Goal: Task Accomplishment & Management: Manage account settings

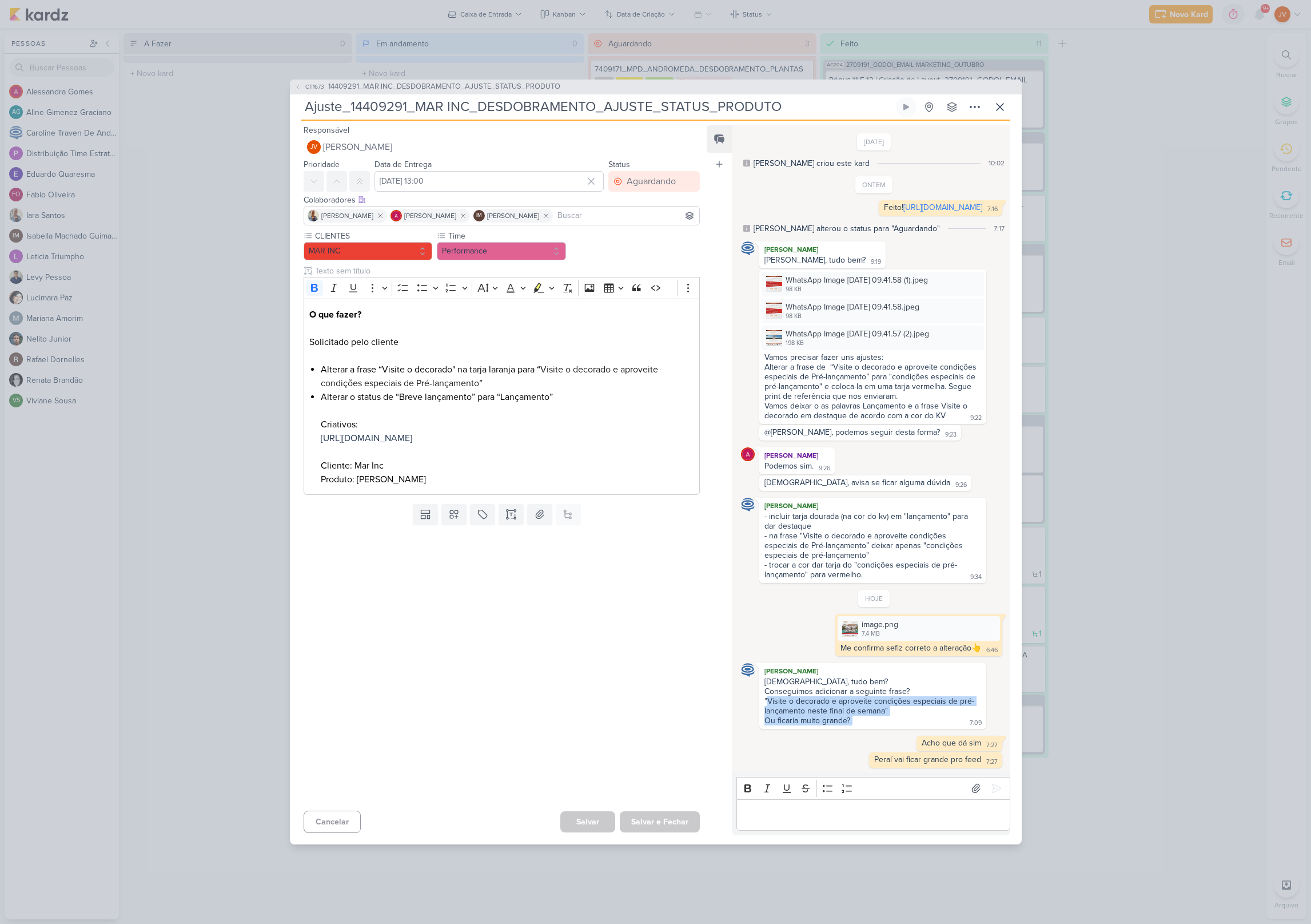
drag, startPoint x: 851, startPoint y: 730, endPoint x: 777, endPoint y: 710, distance: 76.7
click at [767, 714] on div "Jôney, tudo bem? Conseguimos adicionar a seguinte frase? "Visite o decorado e a…" at bounding box center [872, 701] width 222 height 50
copy div "Visite o decorado e aproveite condições especiais de pré-lançamento neste final…"
click at [833, 821] on p "Editor editing area: main" at bounding box center [873, 814] width 262 height 14
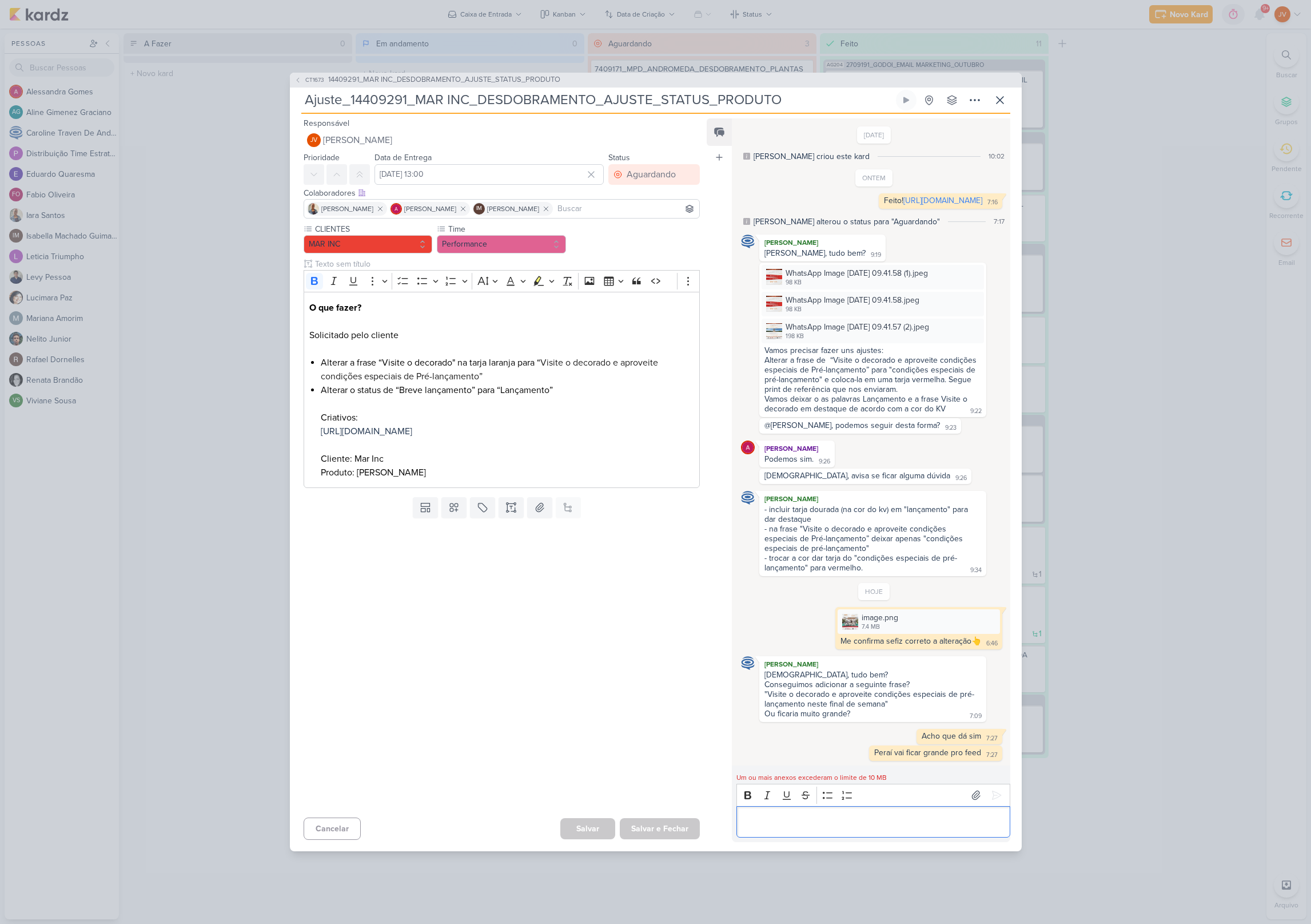
click at [783, 828] on p "Editor editing area: main" at bounding box center [873, 821] width 262 height 14
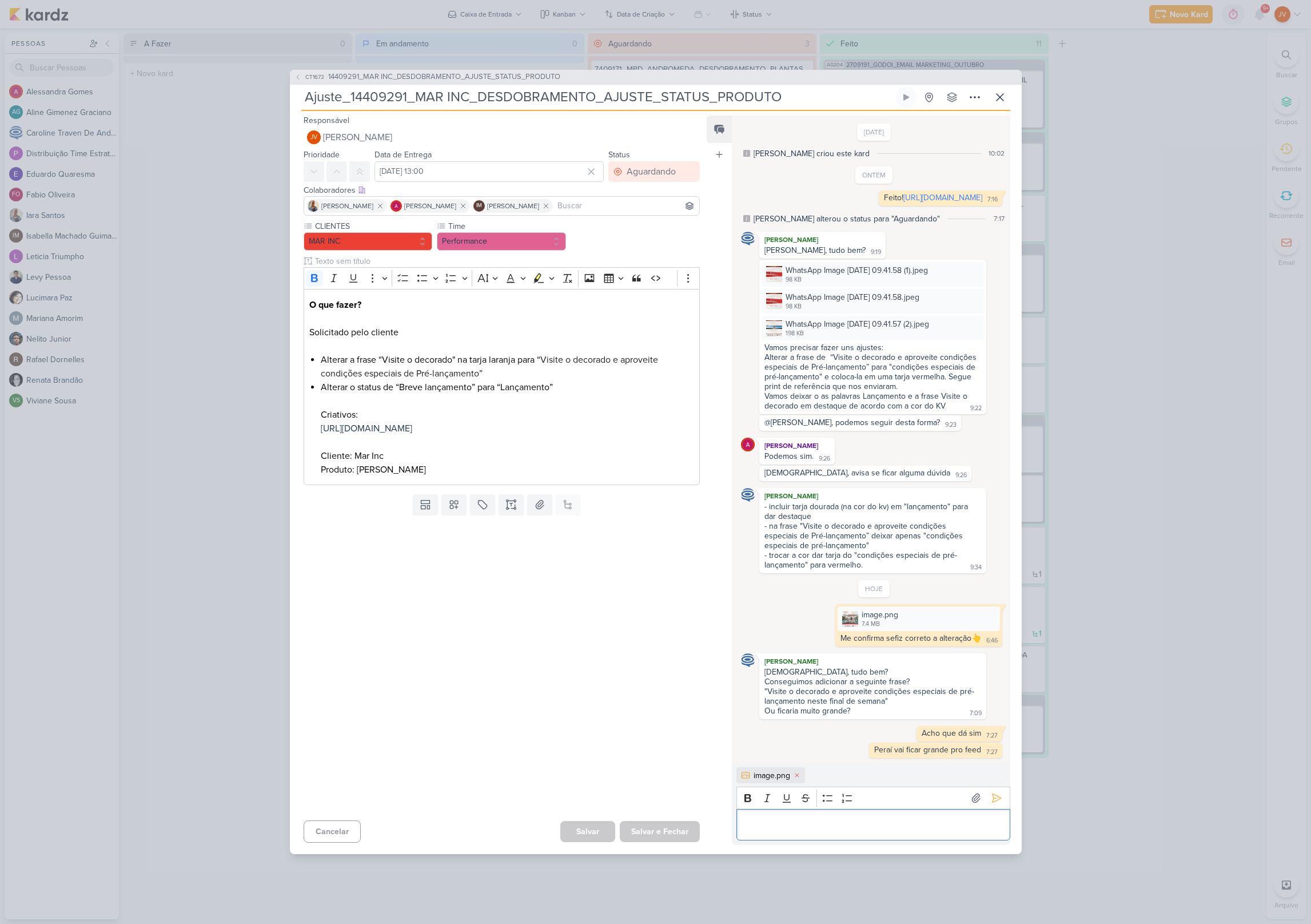
click at [792, 831] on p "Editor editing area: main" at bounding box center [873, 824] width 262 height 14
click at [991, 803] on icon at bounding box center [996, 798] width 11 height 11
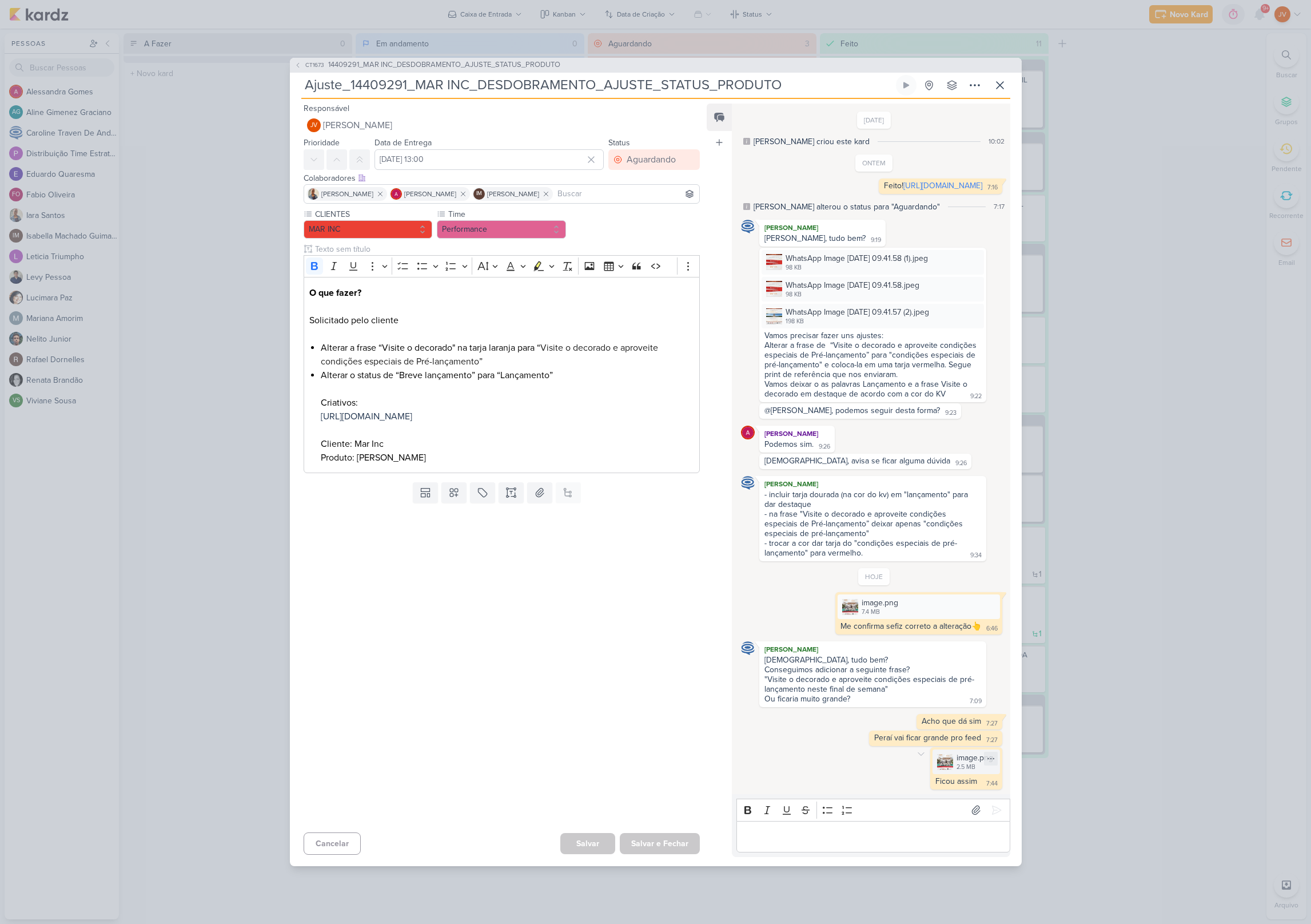
click at [966, 771] on div "image.png 2.5 MB" at bounding box center [975, 761] width 37 height 20
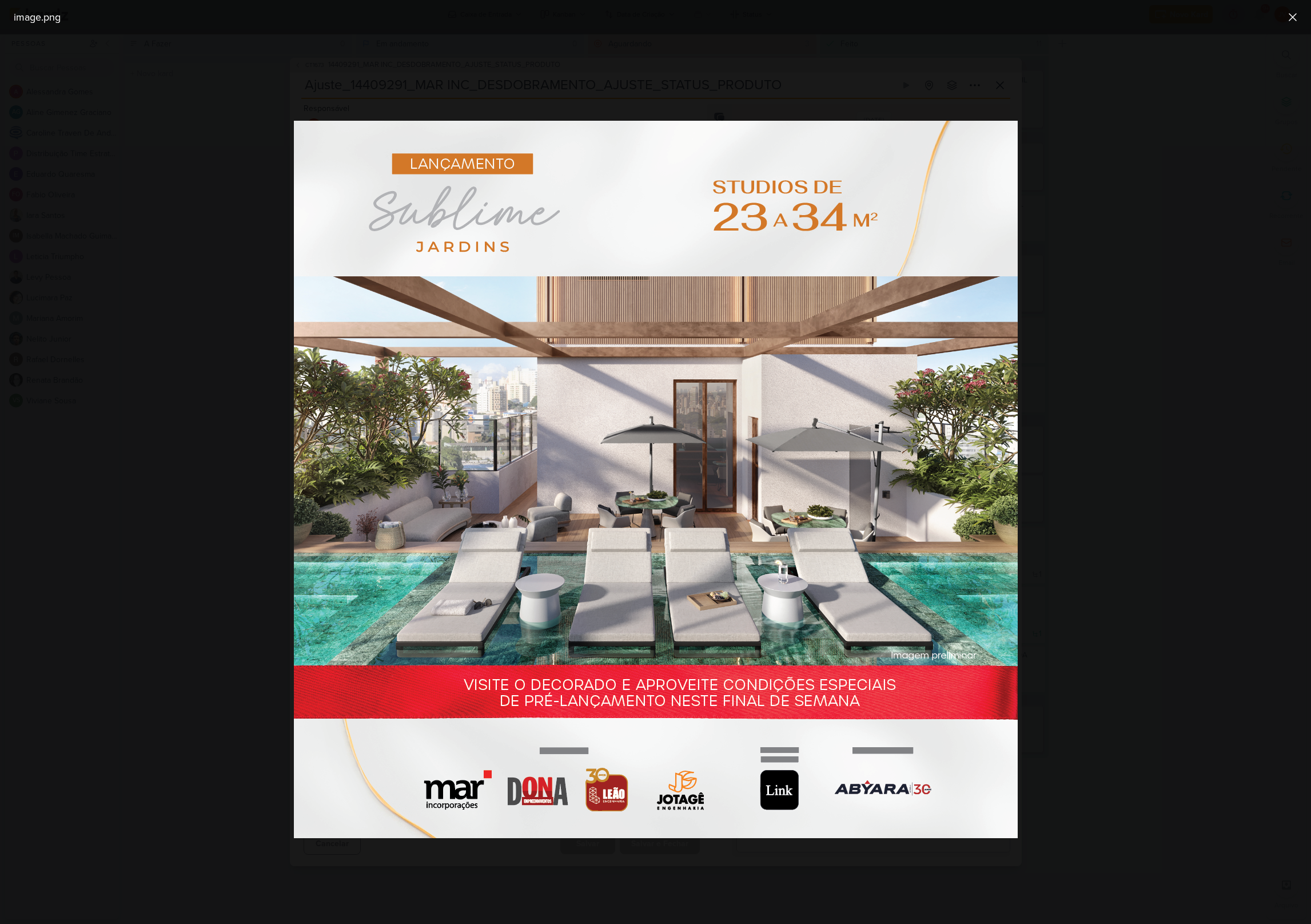
click at [1290, 19] on icon at bounding box center [1293, 17] width 7 height 7
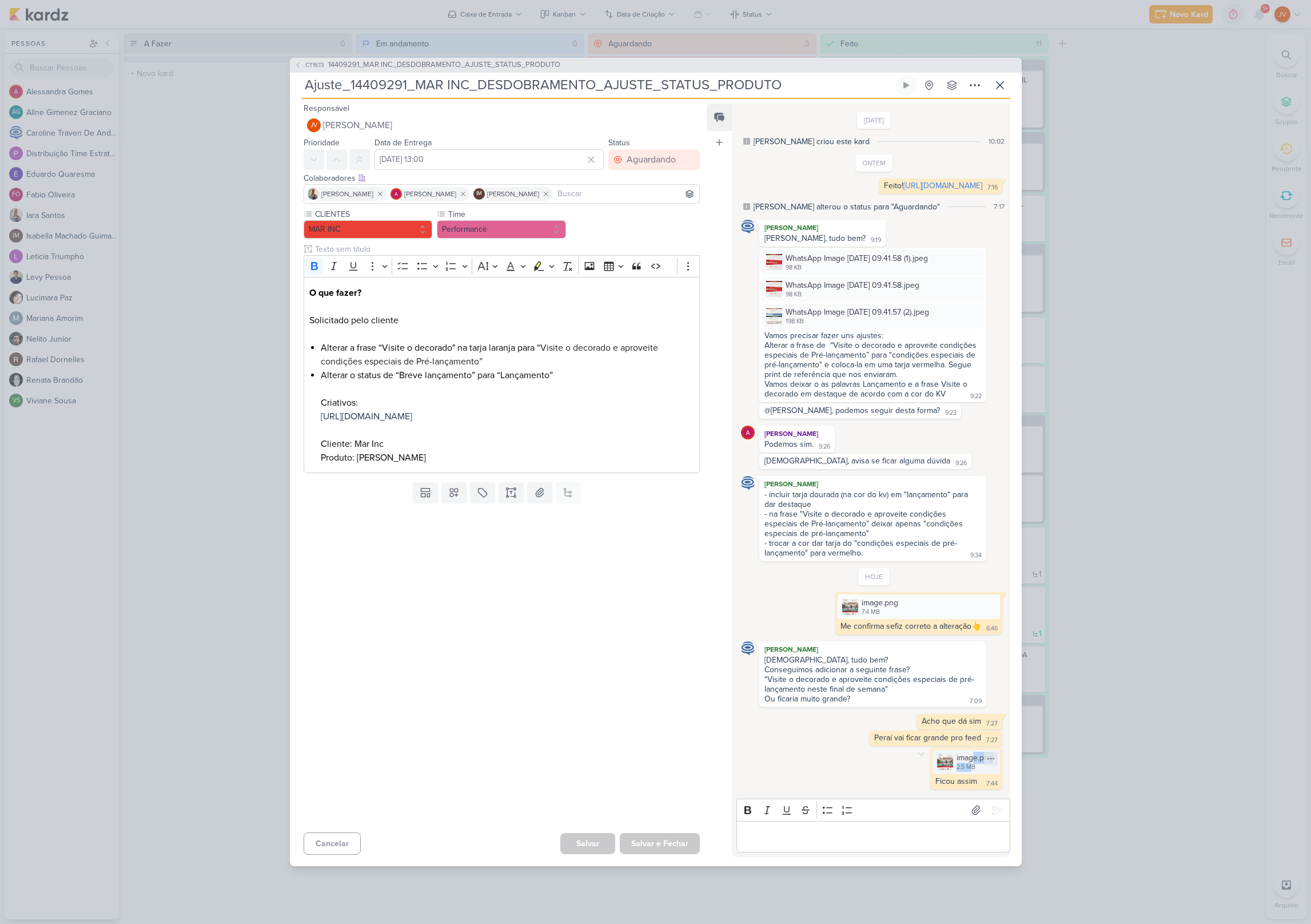
click at [958, 771] on div "image.png 2.5 MB" at bounding box center [975, 761] width 37 height 20
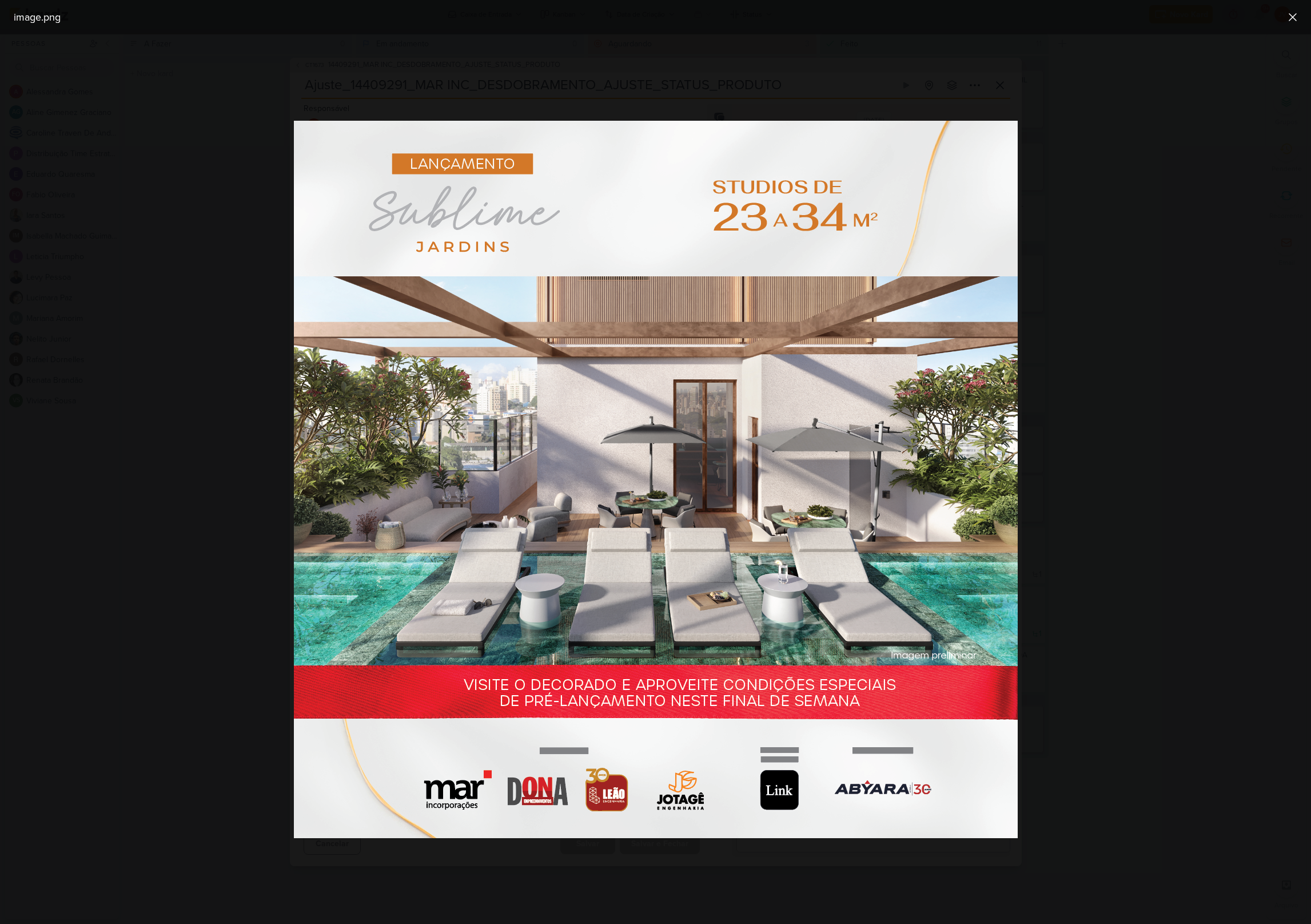
click at [1294, 15] on icon at bounding box center [1293, 17] width 14 height 14
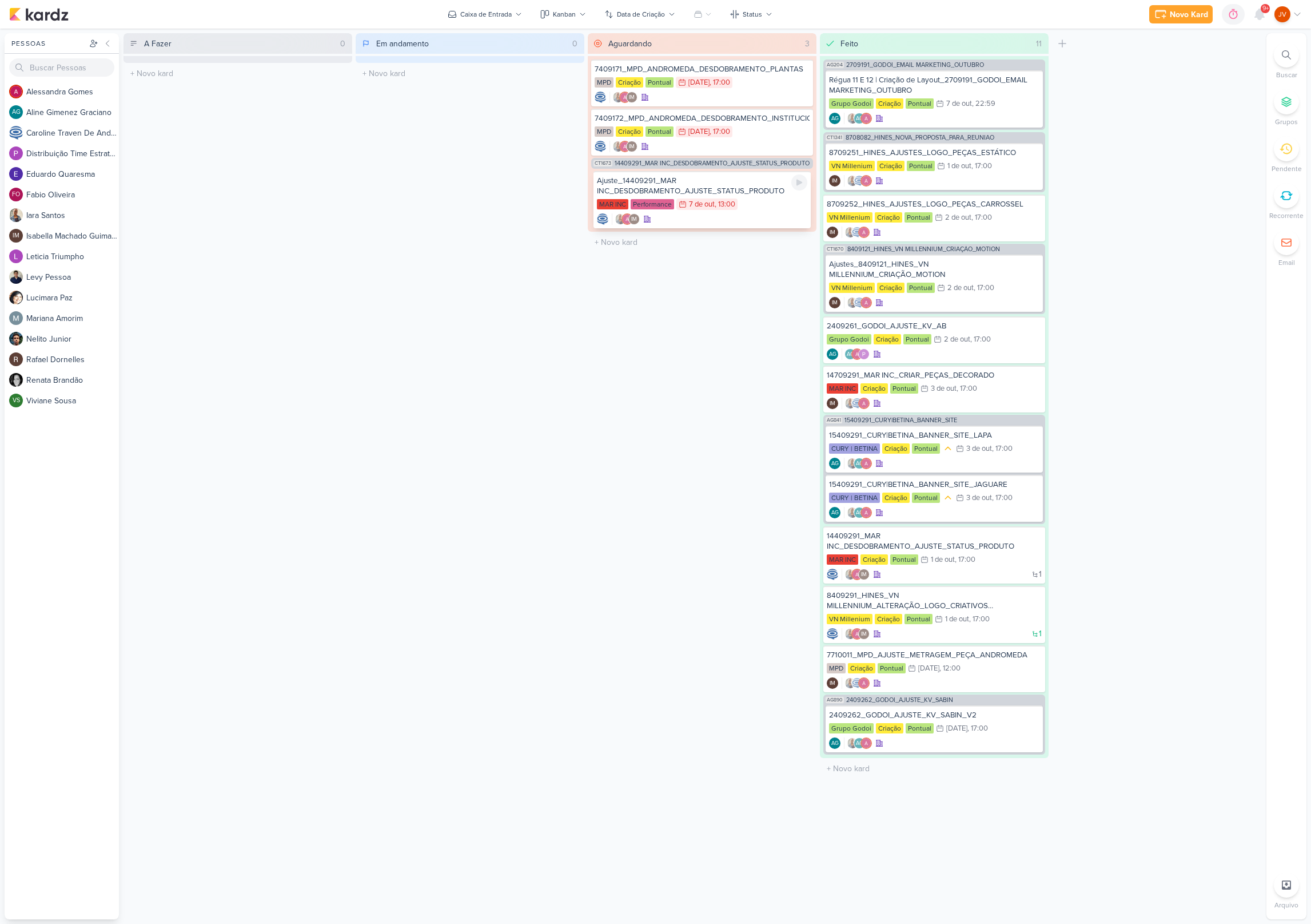
click at [752, 188] on div "Ajuste_14409291_MAR INC_DESDOBRAMENTO_AJUSTE_STATUS_PRODUTO" at bounding box center [702, 186] width 211 height 21
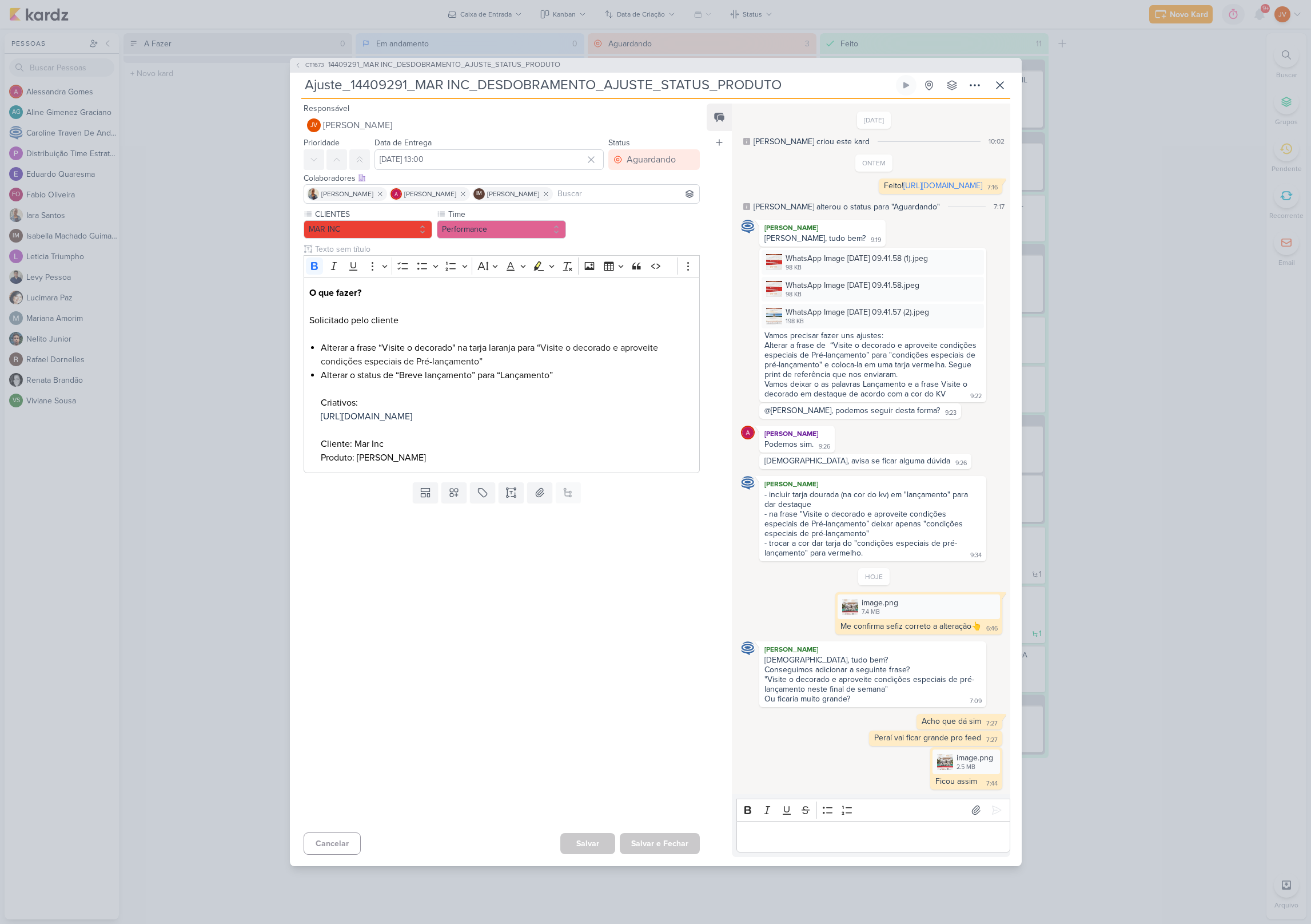
click at [845, 844] on p "Editor editing area: main" at bounding box center [873, 837] width 262 height 14
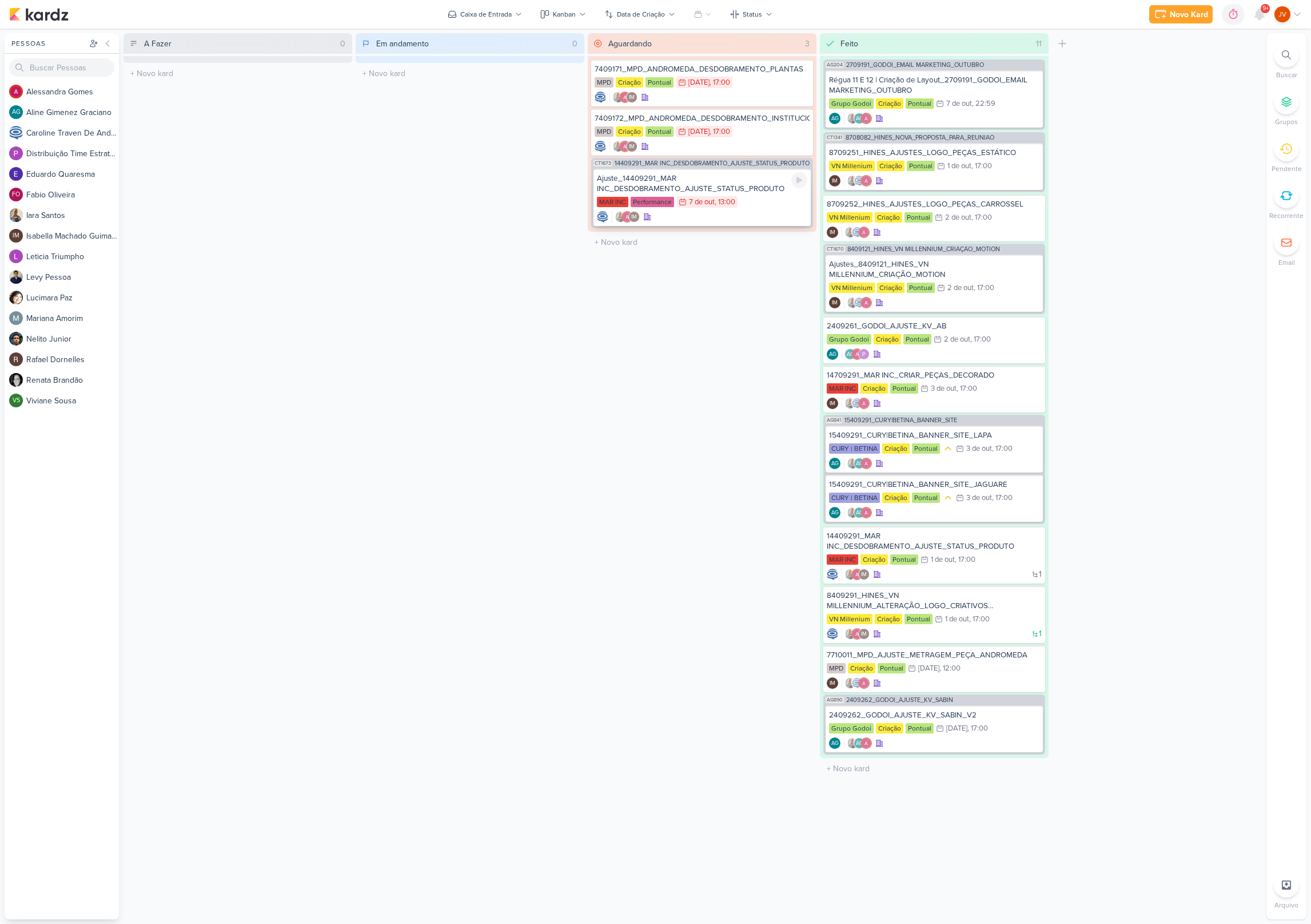
click at [730, 188] on div "Ajuste_14409291_MAR INC_DESDOBRAMENTO_AJUSTE_STATUS_PRODUTO" at bounding box center [702, 184] width 211 height 21
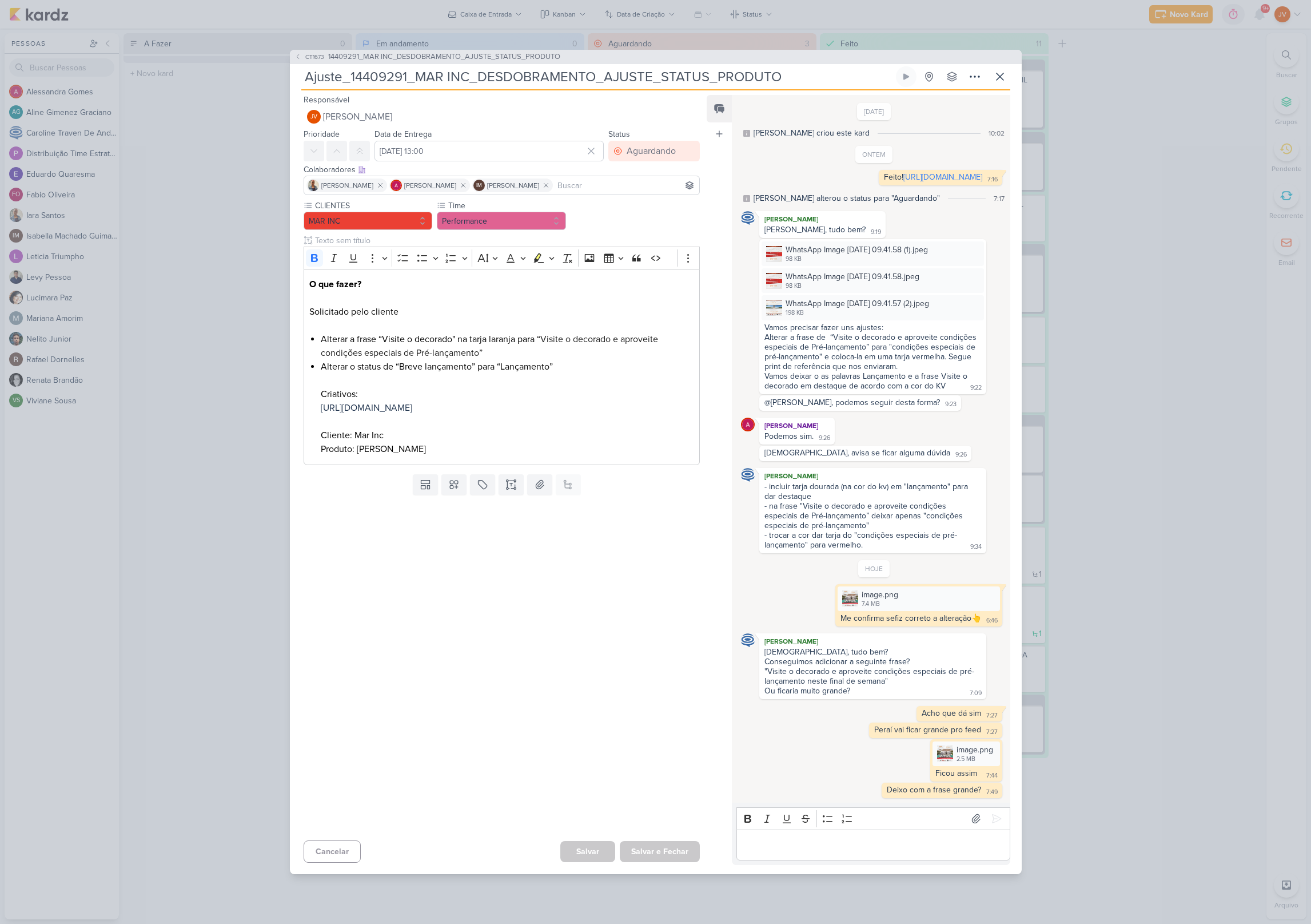
drag, startPoint x: 1194, startPoint y: 669, endPoint x: 1195, endPoint y: 677, distance: 8.1
click at [1194, 669] on div "CT1673 14409291_MAR INC_DESDOBRAMENTO_AJUSTE_STATUS_PRODUTO Ajuste_14409291_MAR…" at bounding box center [655, 462] width 1311 height 924
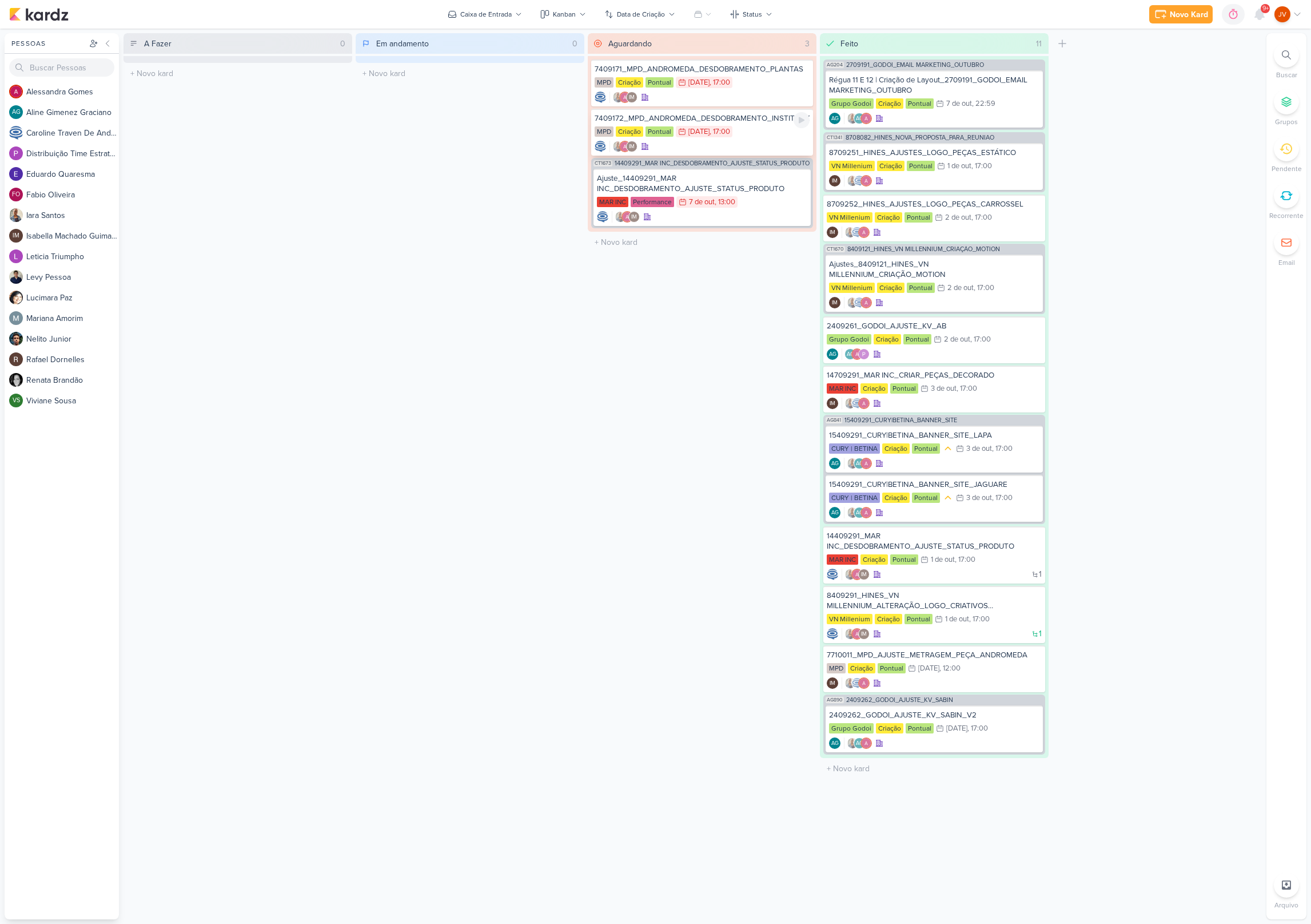
click at [748, 131] on div "MPD Criação Pontual 6/10 6 de out , 17:00" at bounding box center [702, 132] width 215 height 13
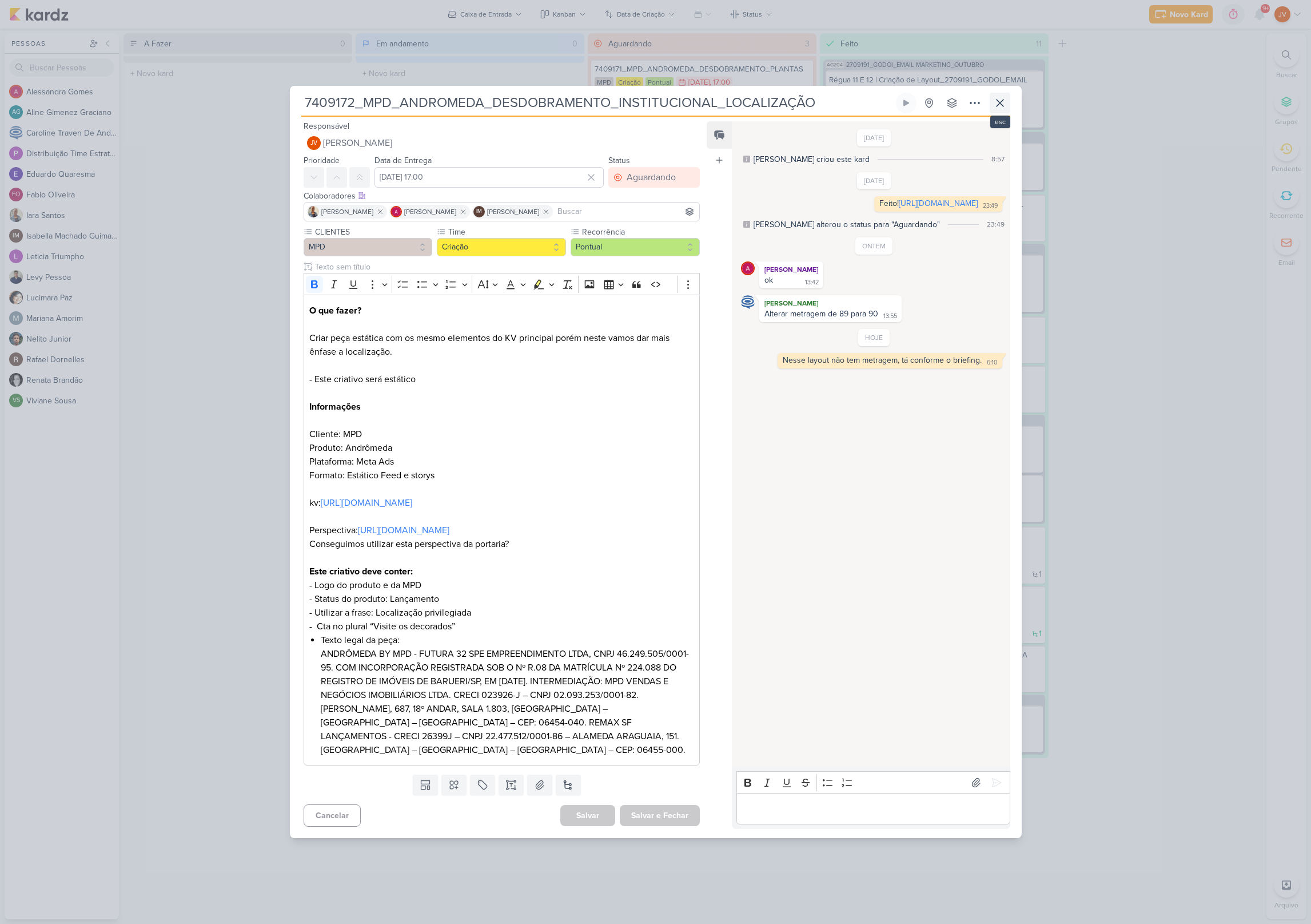
click at [1000, 99] on icon at bounding box center [1000, 103] width 7 height 7
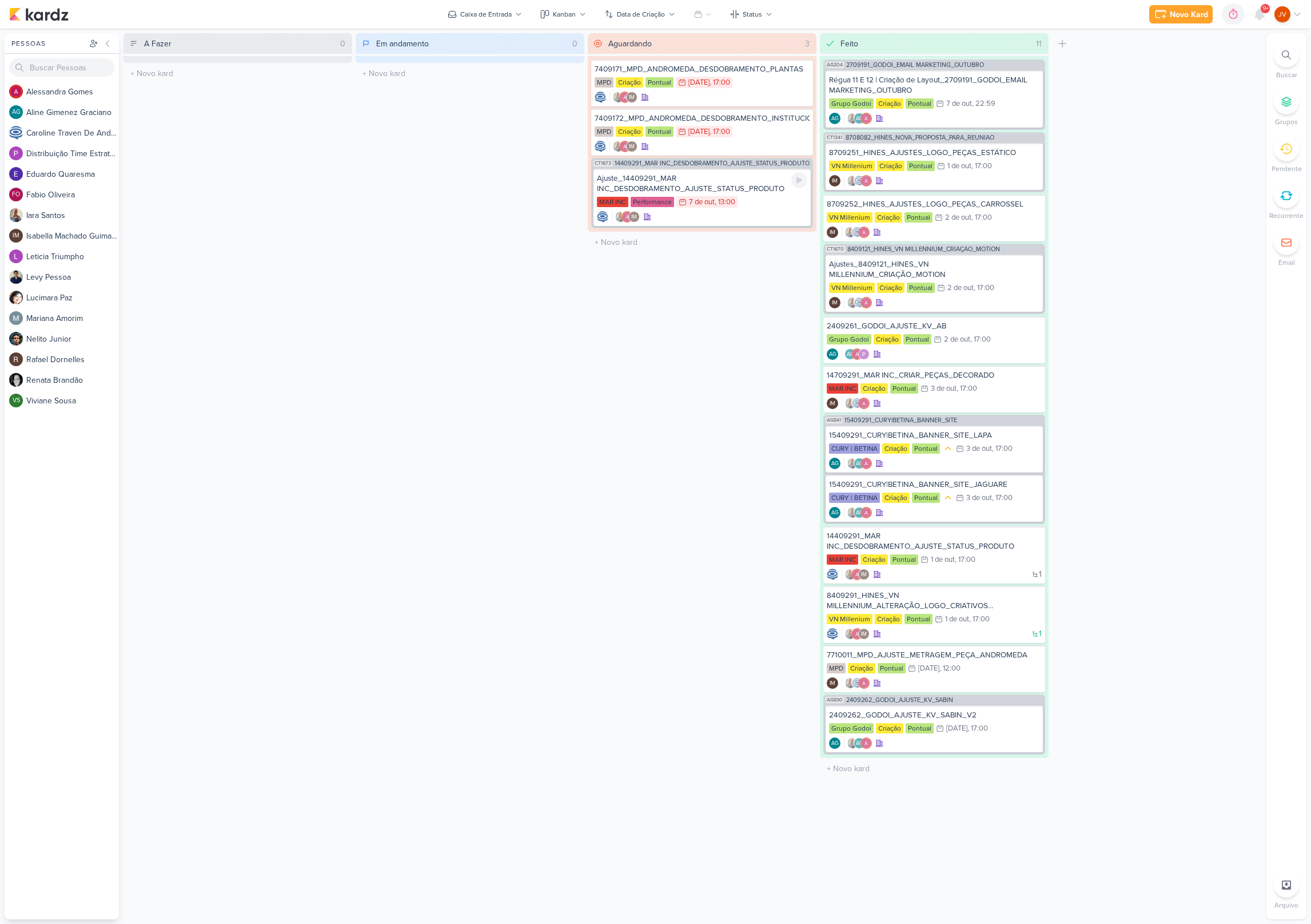
click at [716, 185] on div "Ajuste_14409291_MAR INC_DESDOBRAMENTO_AJUSTE_STATUS_PRODUTO" at bounding box center [702, 184] width 211 height 21
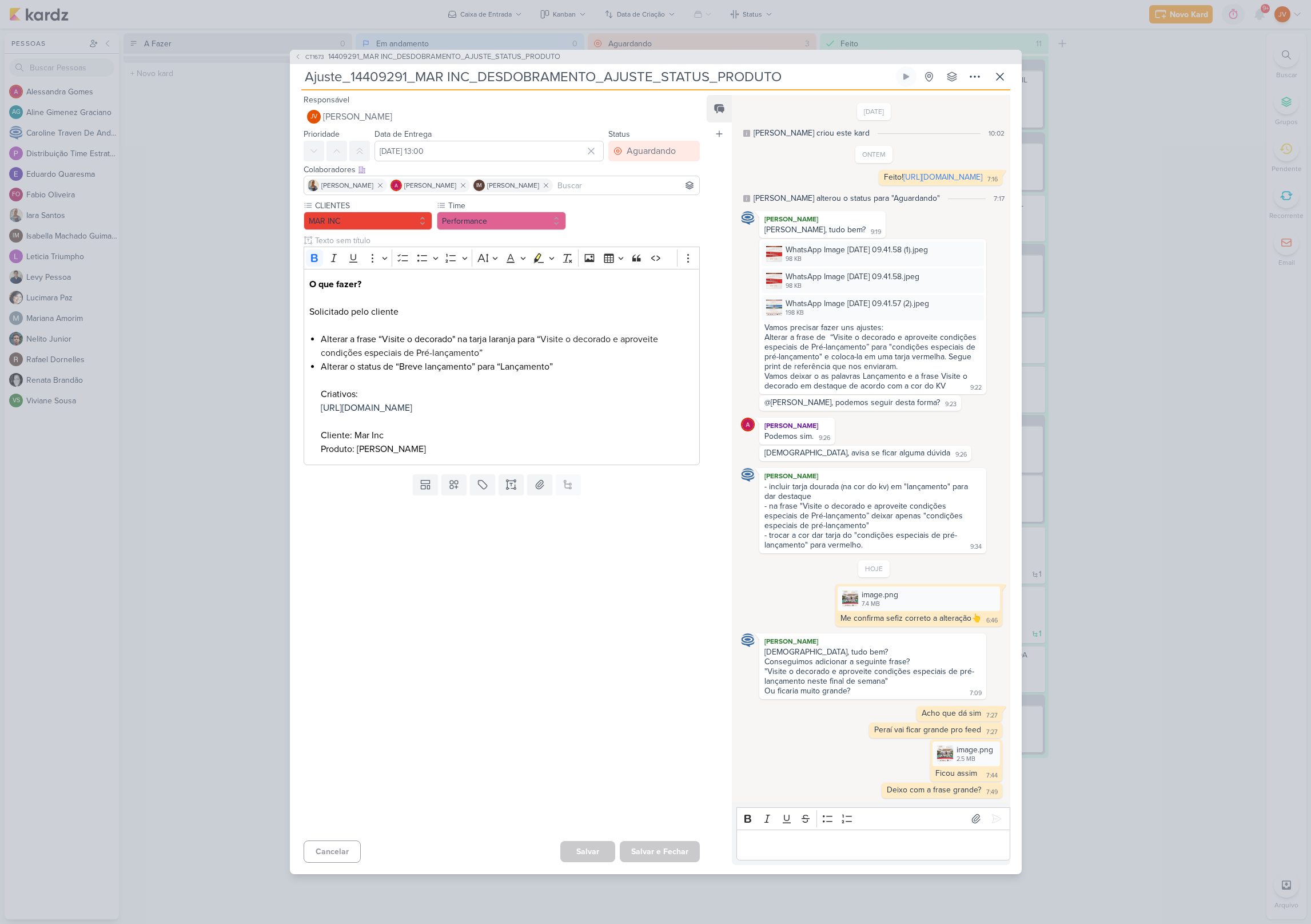
click at [1120, 642] on div "CT1673 14409291_MAR INC_DESDOBRAMENTO_AJUSTE_STATUS_PRODUTO Ajuste_14409291_MAR…" at bounding box center [655, 462] width 1311 height 924
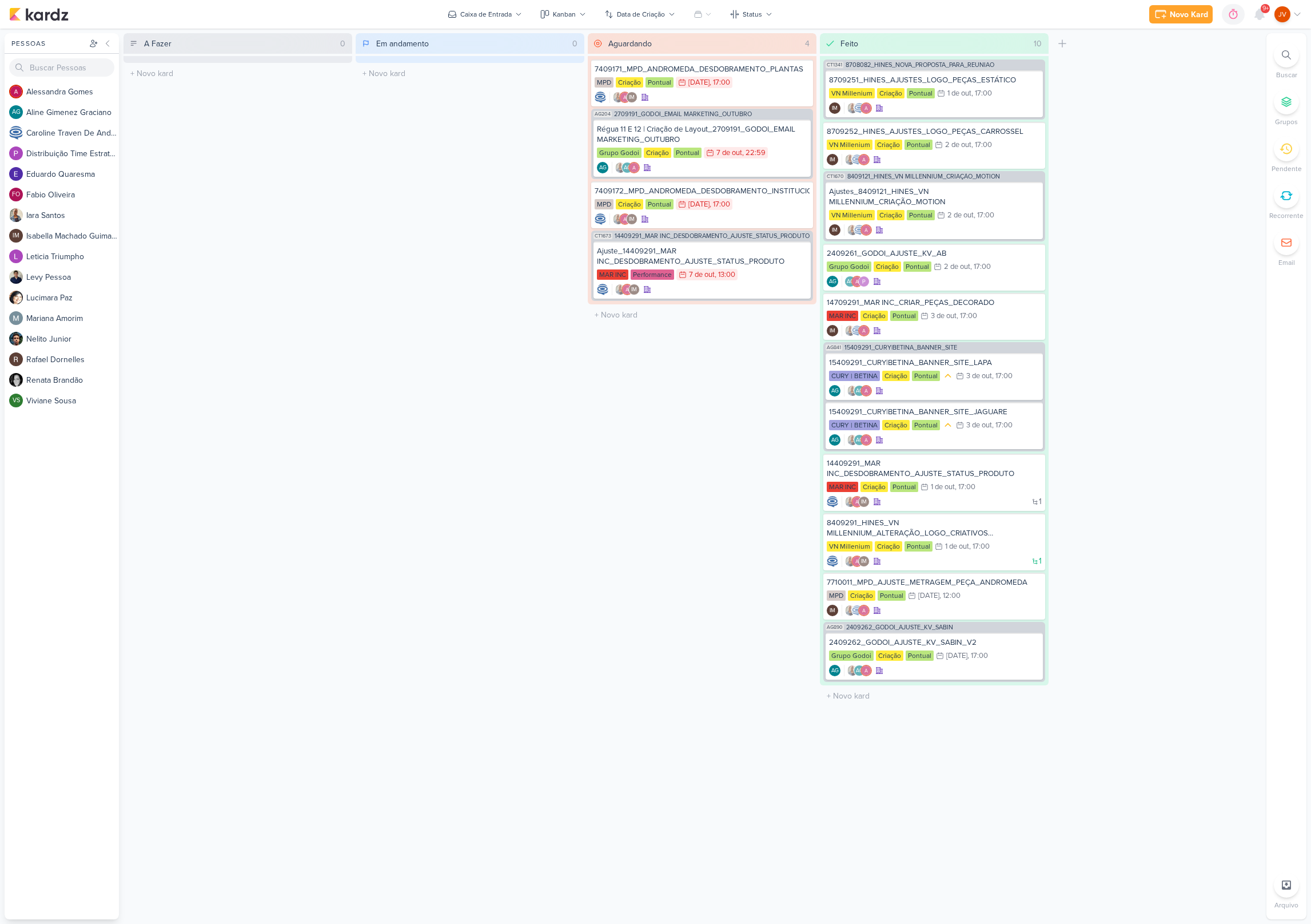
click at [701, 415] on div "Aguardando 4 Mover Para Esquerda Mover Para Direita Deletar 7409171_MPD_ANDROME…" at bounding box center [702, 476] width 229 height 886
click at [700, 389] on div "Aguardando 4 Mover Para Esquerda Mover Para Direita Deletar 7409171_MPD_ANDROME…" at bounding box center [702, 476] width 229 height 886
click at [757, 262] on div "Ajuste_14409291_MAR INC_DESDOBRAMENTO_AJUSTE_STATUS_PRODUTO" at bounding box center [702, 256] width 211 height 21
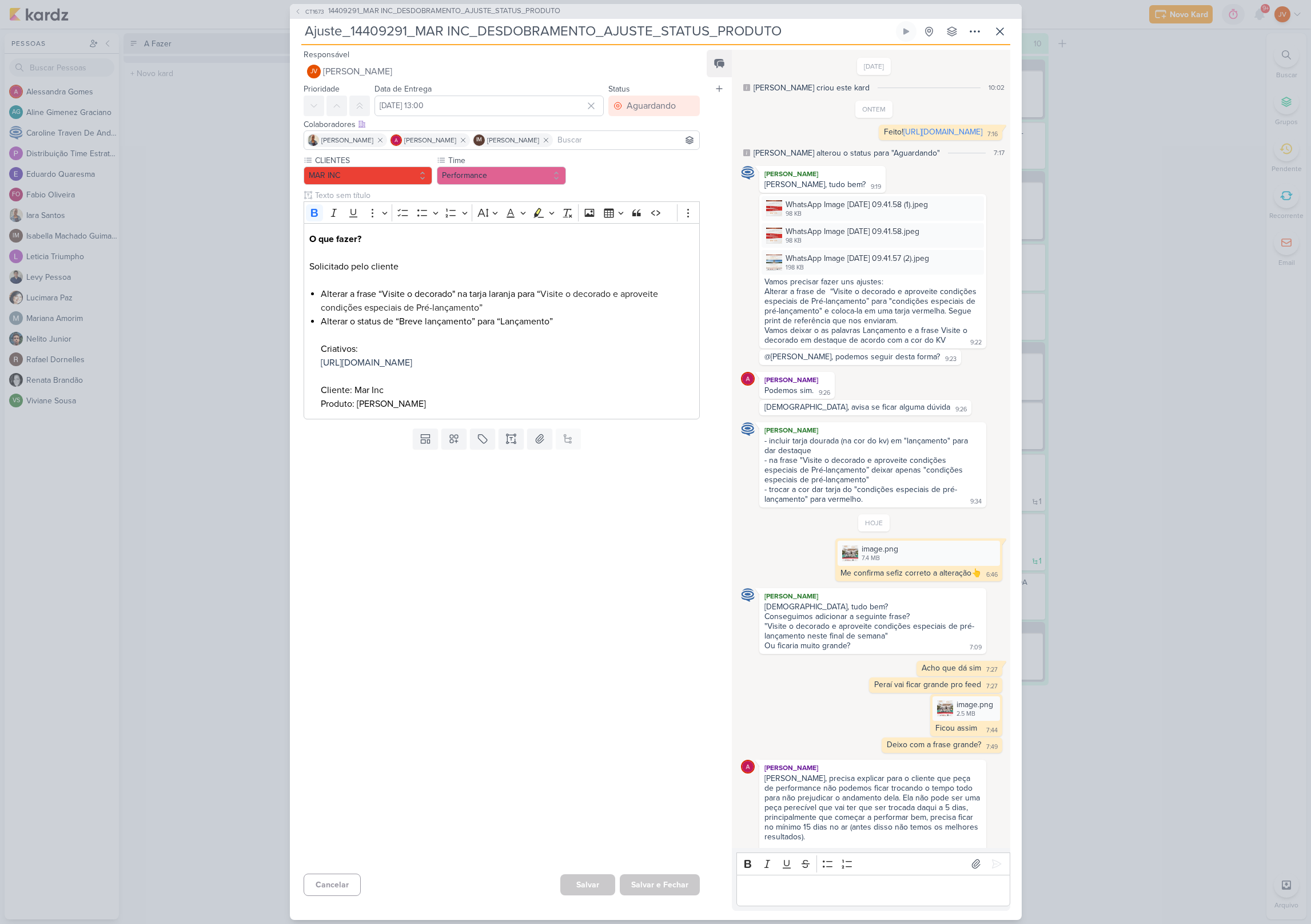
scroll to position [227, 0]
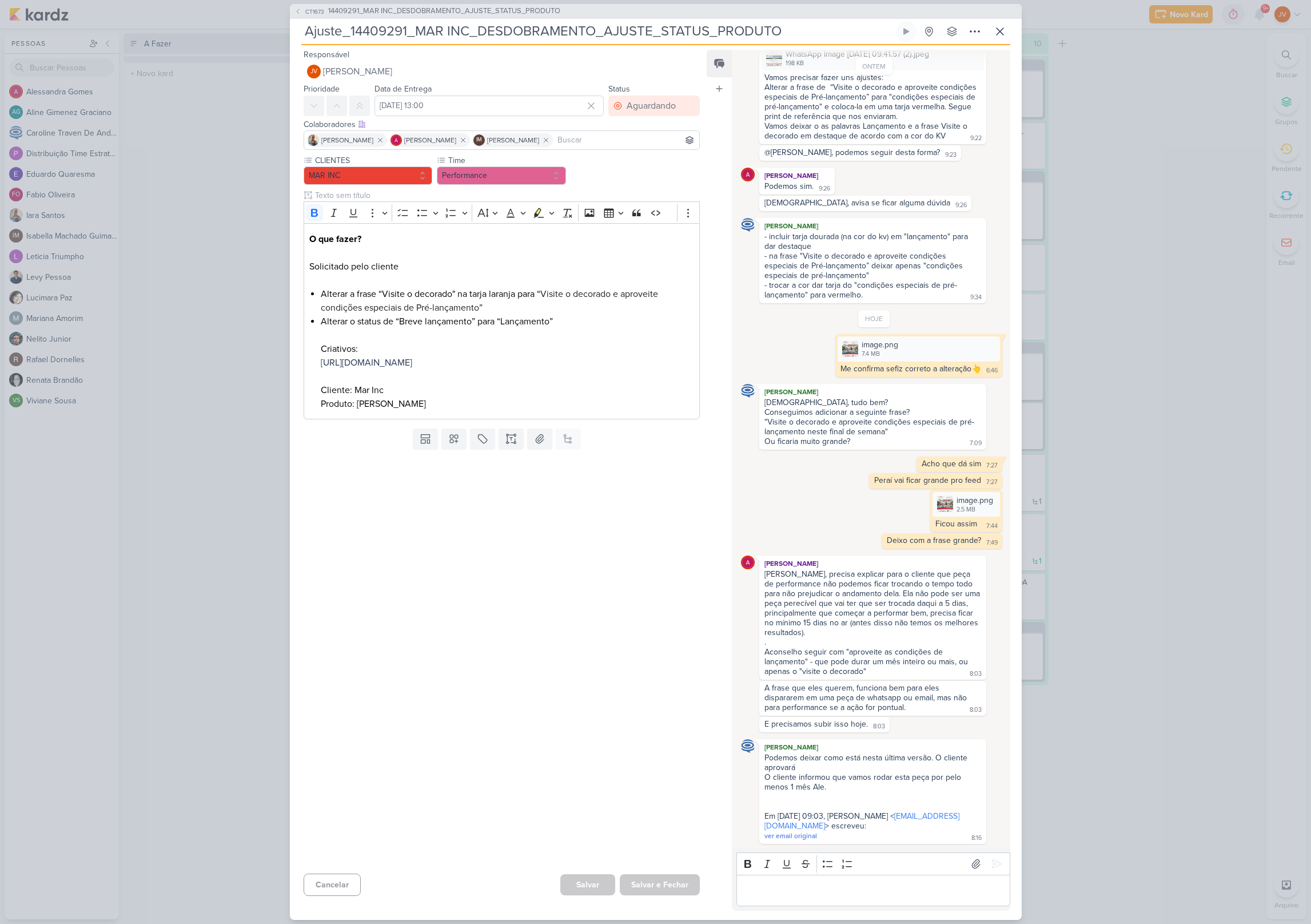
click at [869, 892] on p "Editor editing area: main" at bounding box center [873, 889] width 262 height 14
click at [802, 895] on p "A última versão é com a frase grande" at bounding box center [873, 889] width 262 height 14
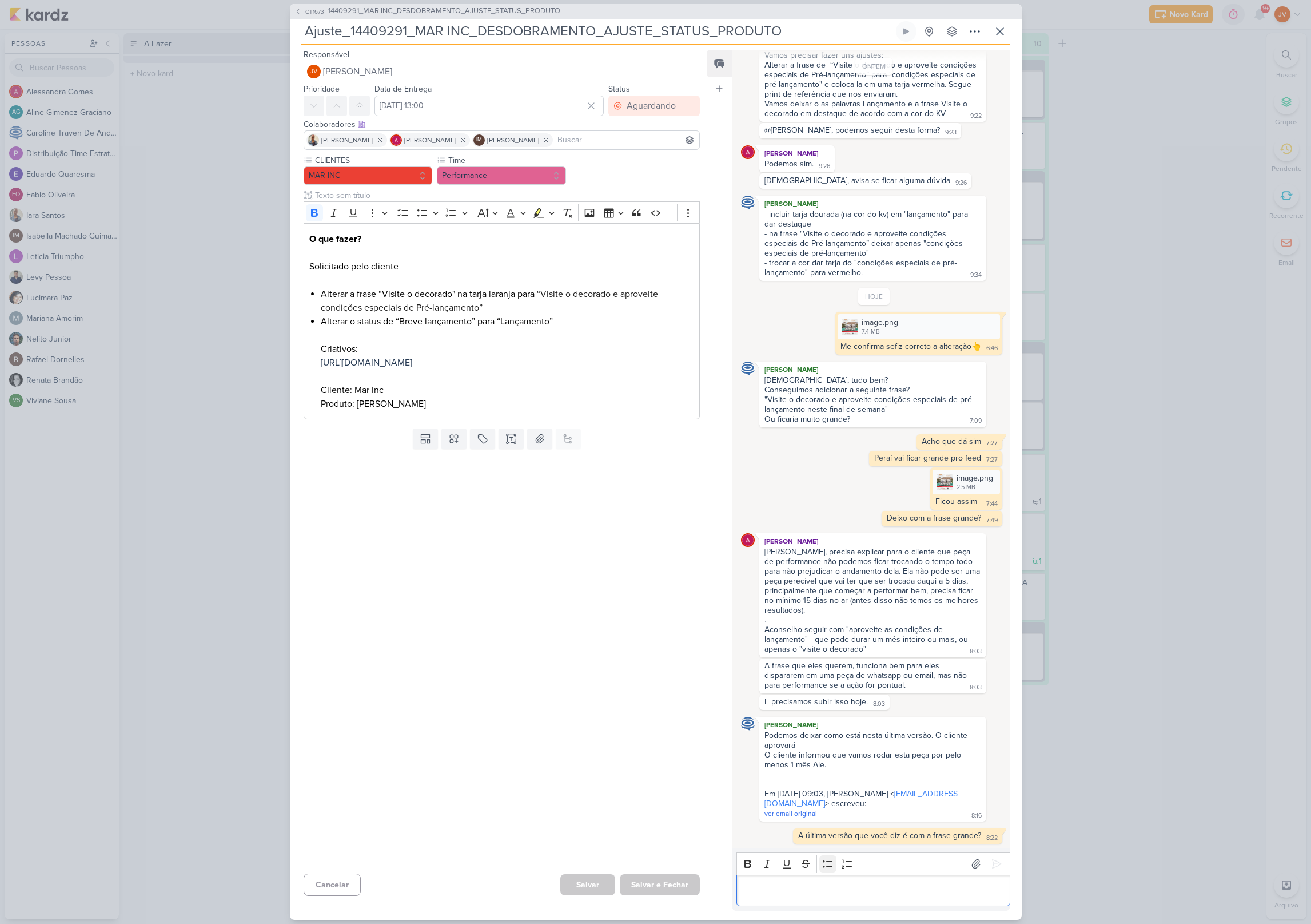
scroll to position [249, 0]
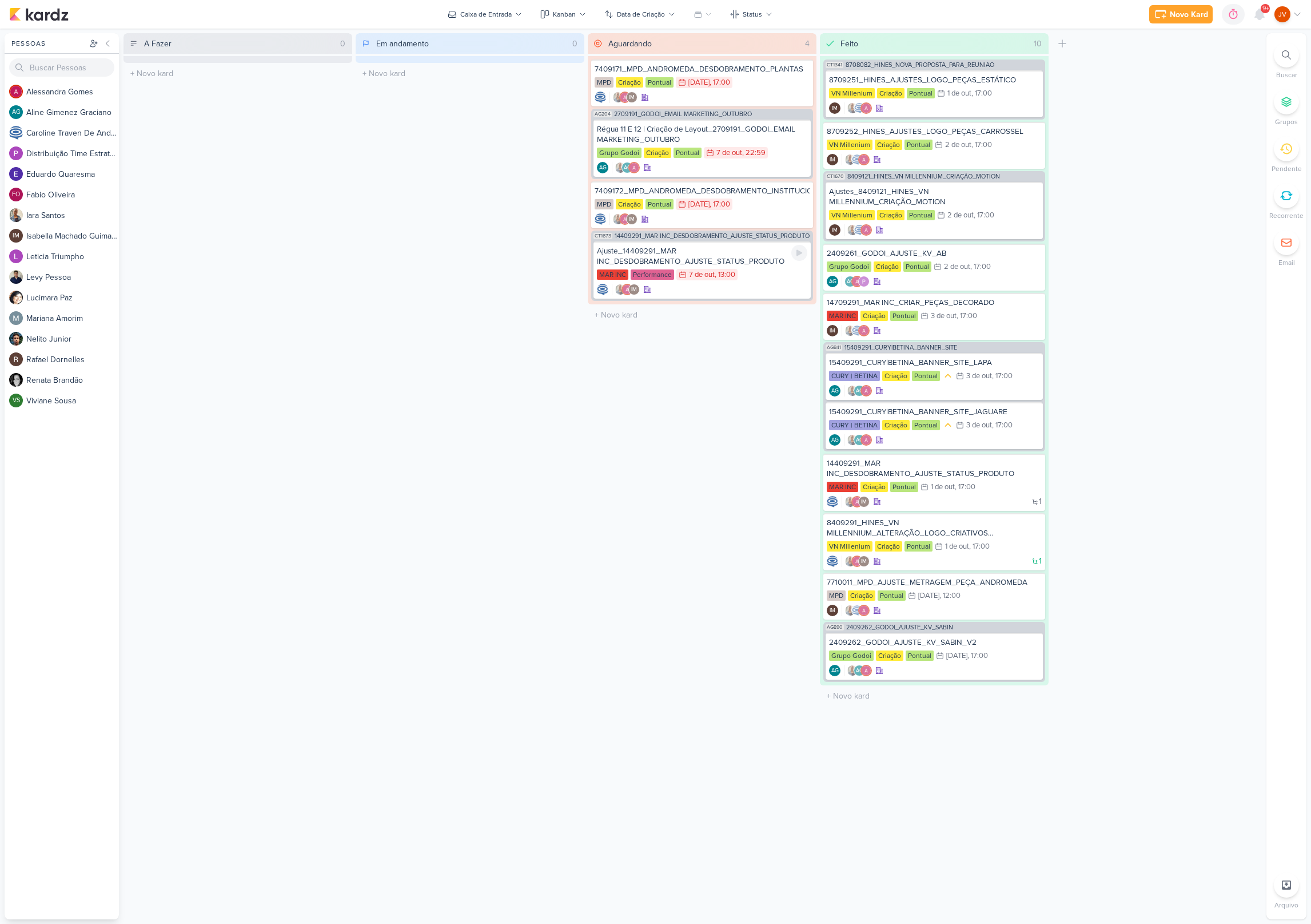
click at [717, 260] on div "Ajuste_14409291_MAR INC_DESDOBRAMENTO_AJUSTE_STATUS_PRODUTO" at bounding box center [702, 256] width 211 height 21
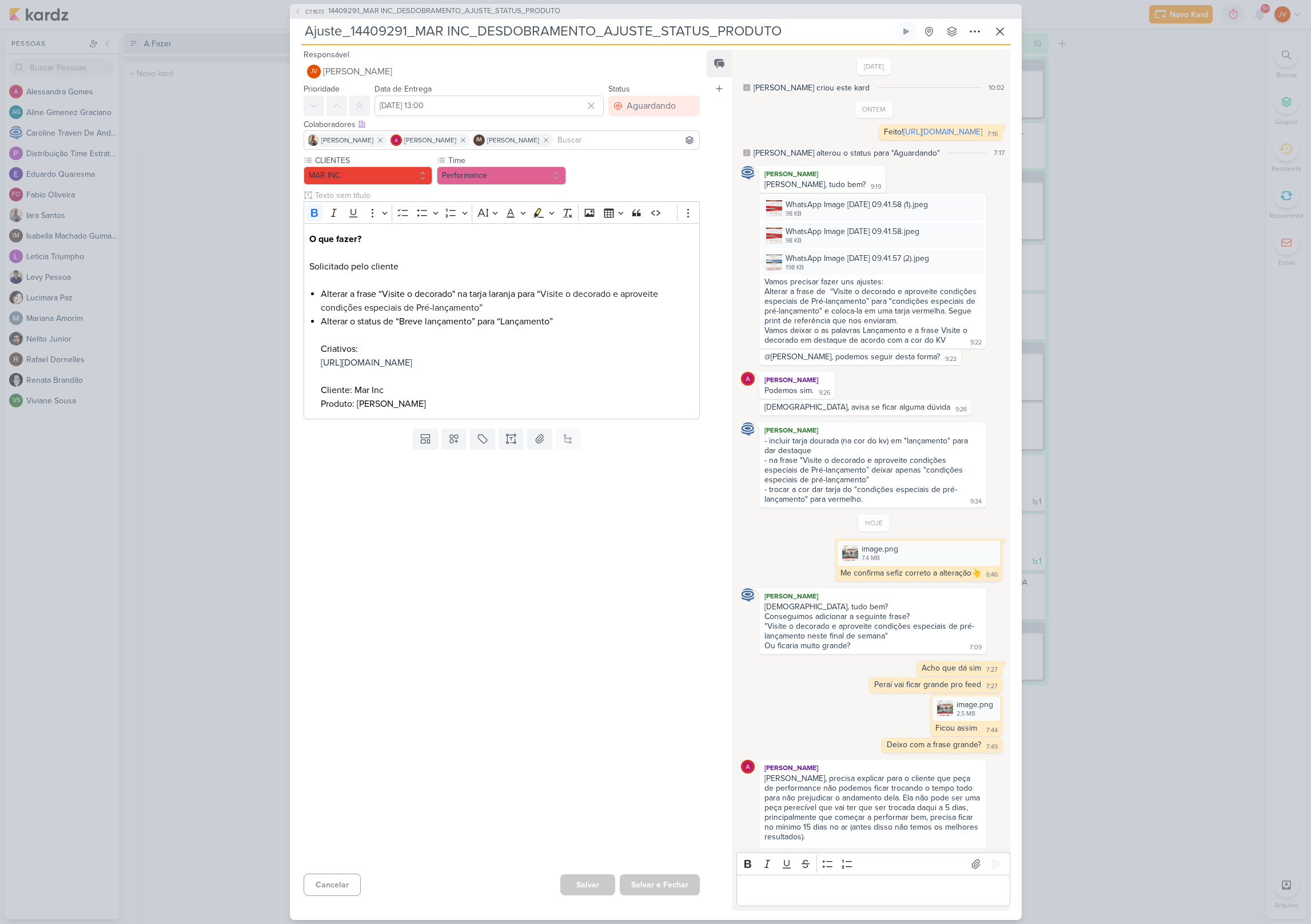
scroll to position [249, 0]
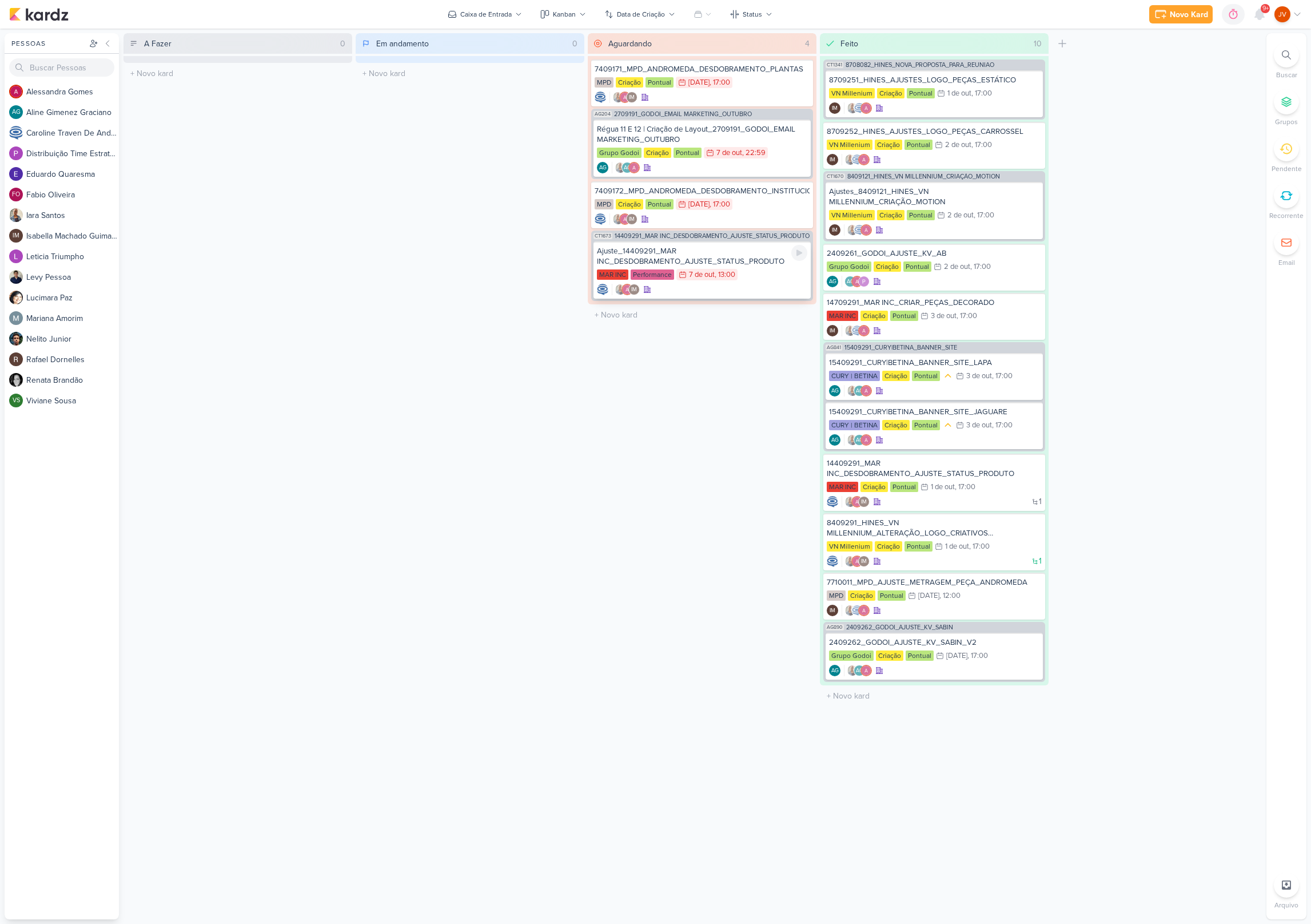
click at [758, 260] on div "Ajuste_14409291_MAR INC_DESDOBRAMENTO_AJUSTE_STATUS_PRODUTO" at bounding box center [702, 256] width 211 height 21
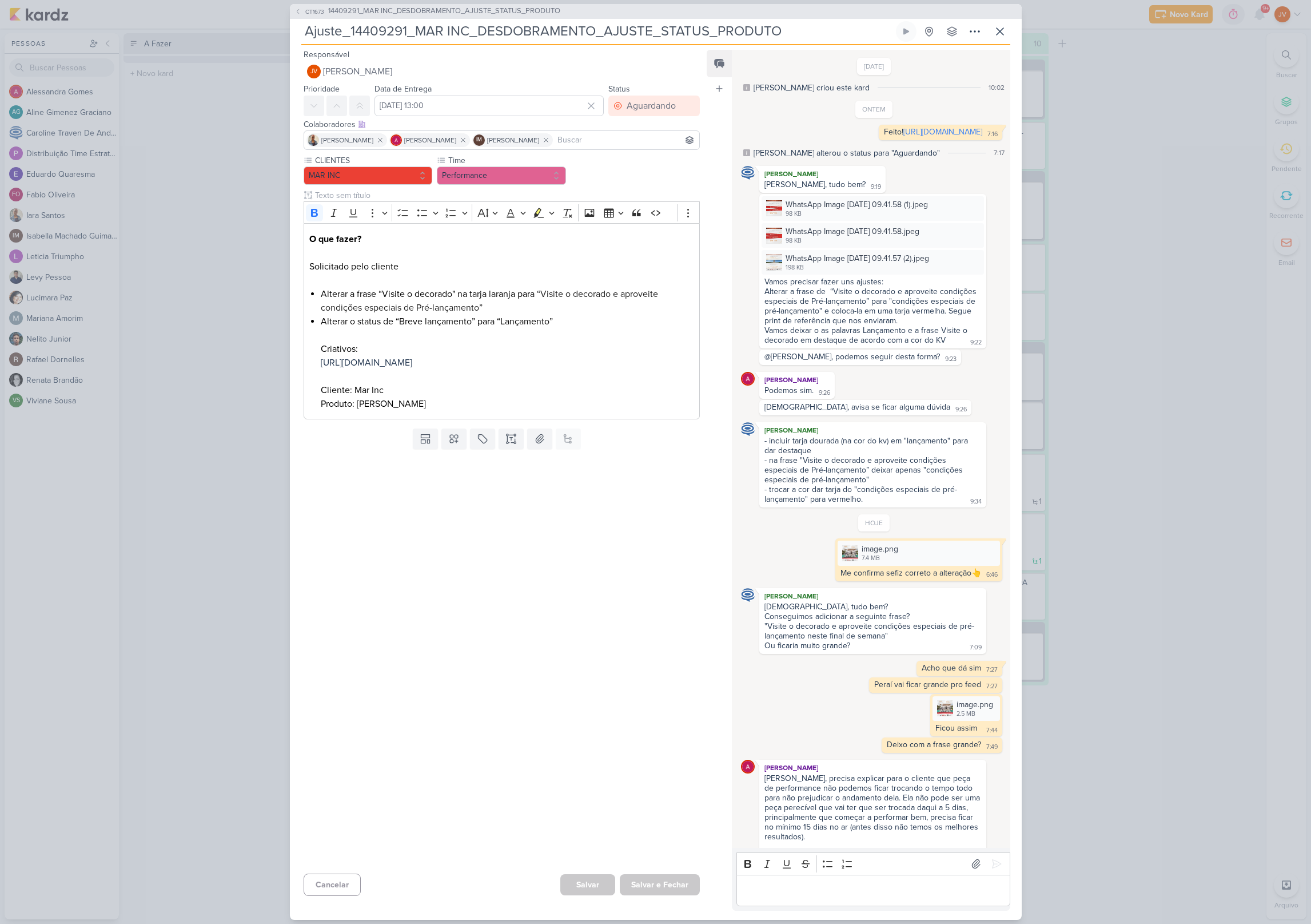
scroll to position [249, 0]
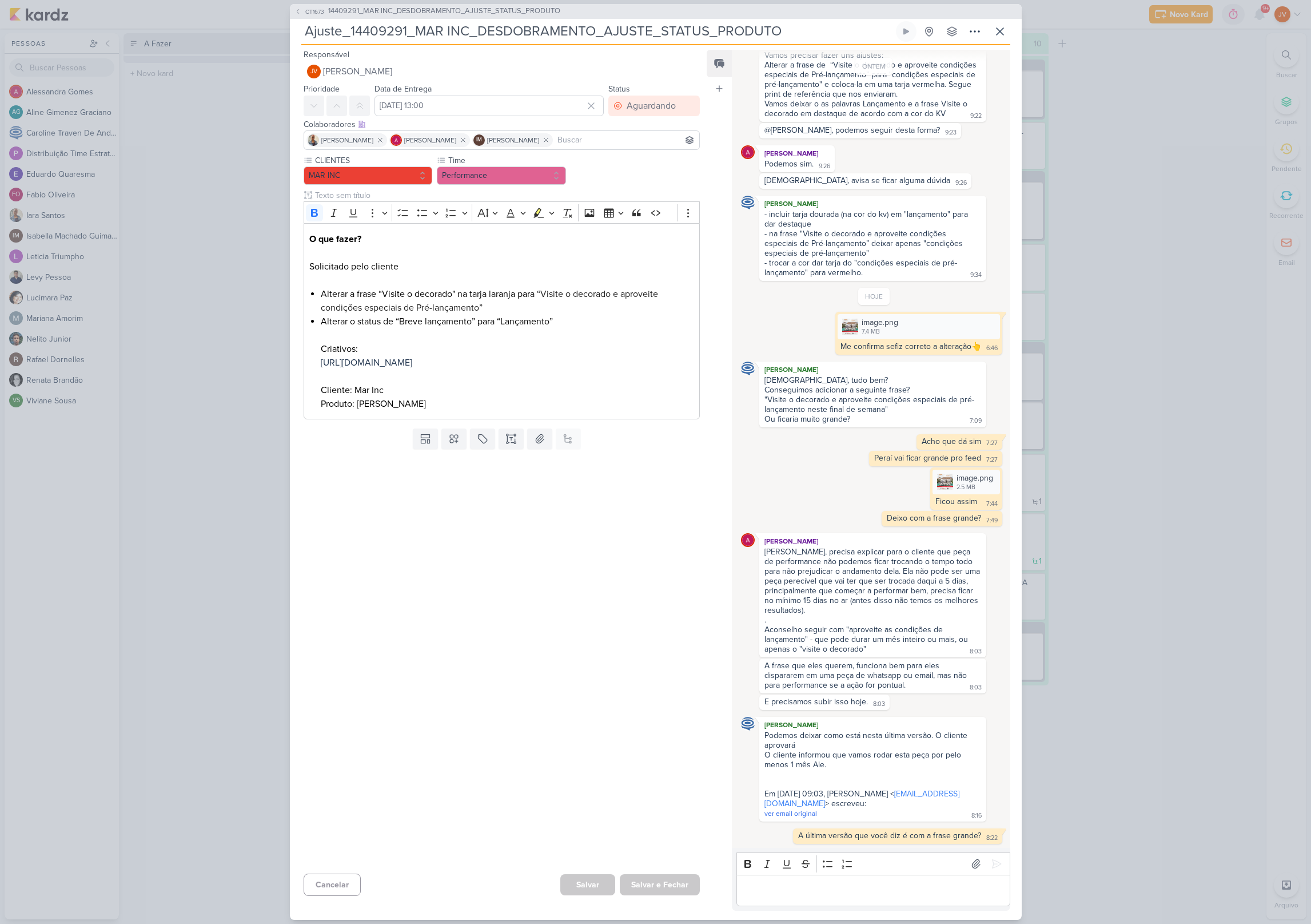
click at [500, 718] on div at bounding box center [498, 661] width 415 height 415
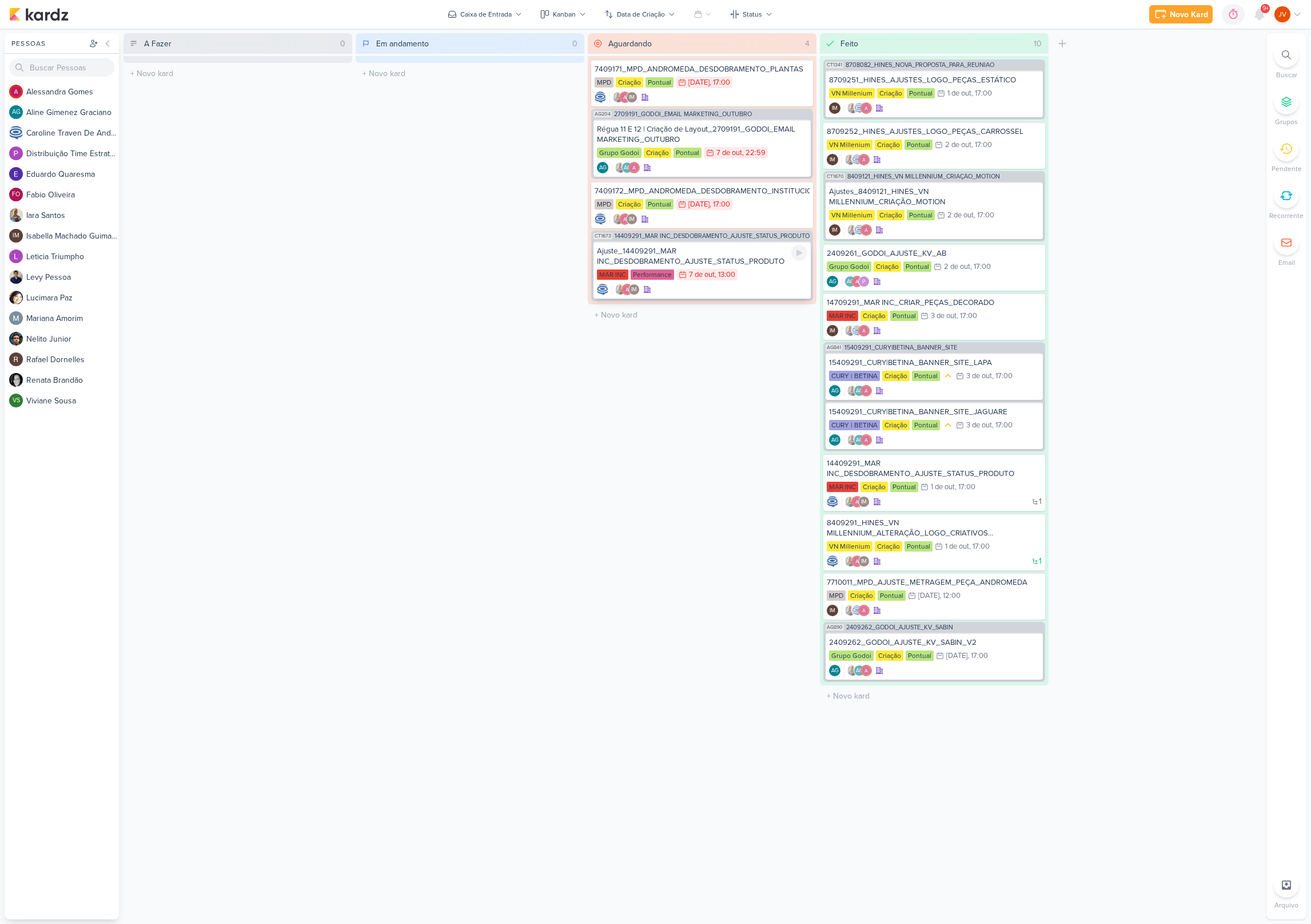
click at [729, 257] on div "Ajuste_14409291_MAR INC_DESDOBRAMENTO_AJUSTE_STATUS_PRODUTO" at bounding box center [702, 256] width 211 height 21
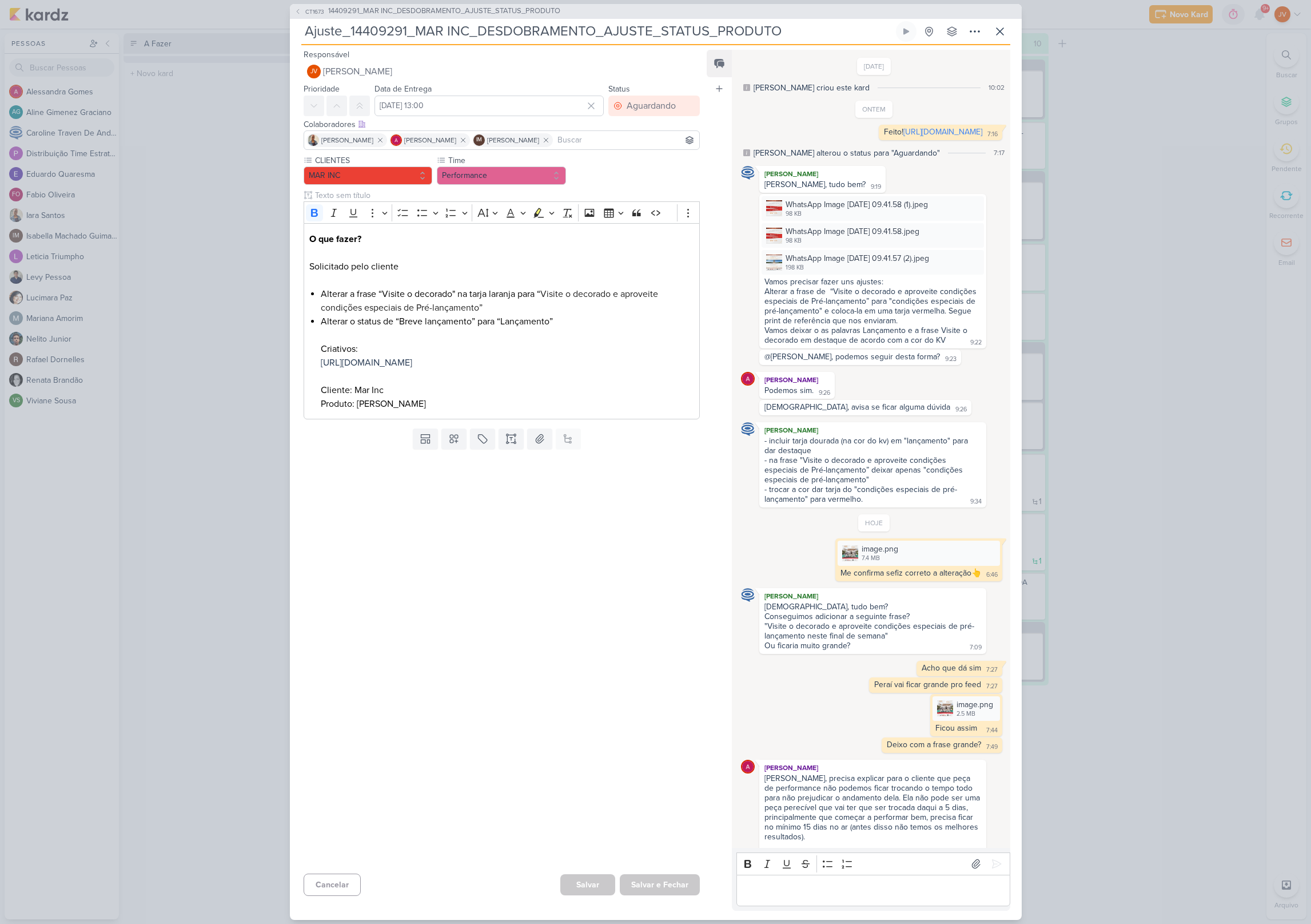
scroll to position [249, 0]
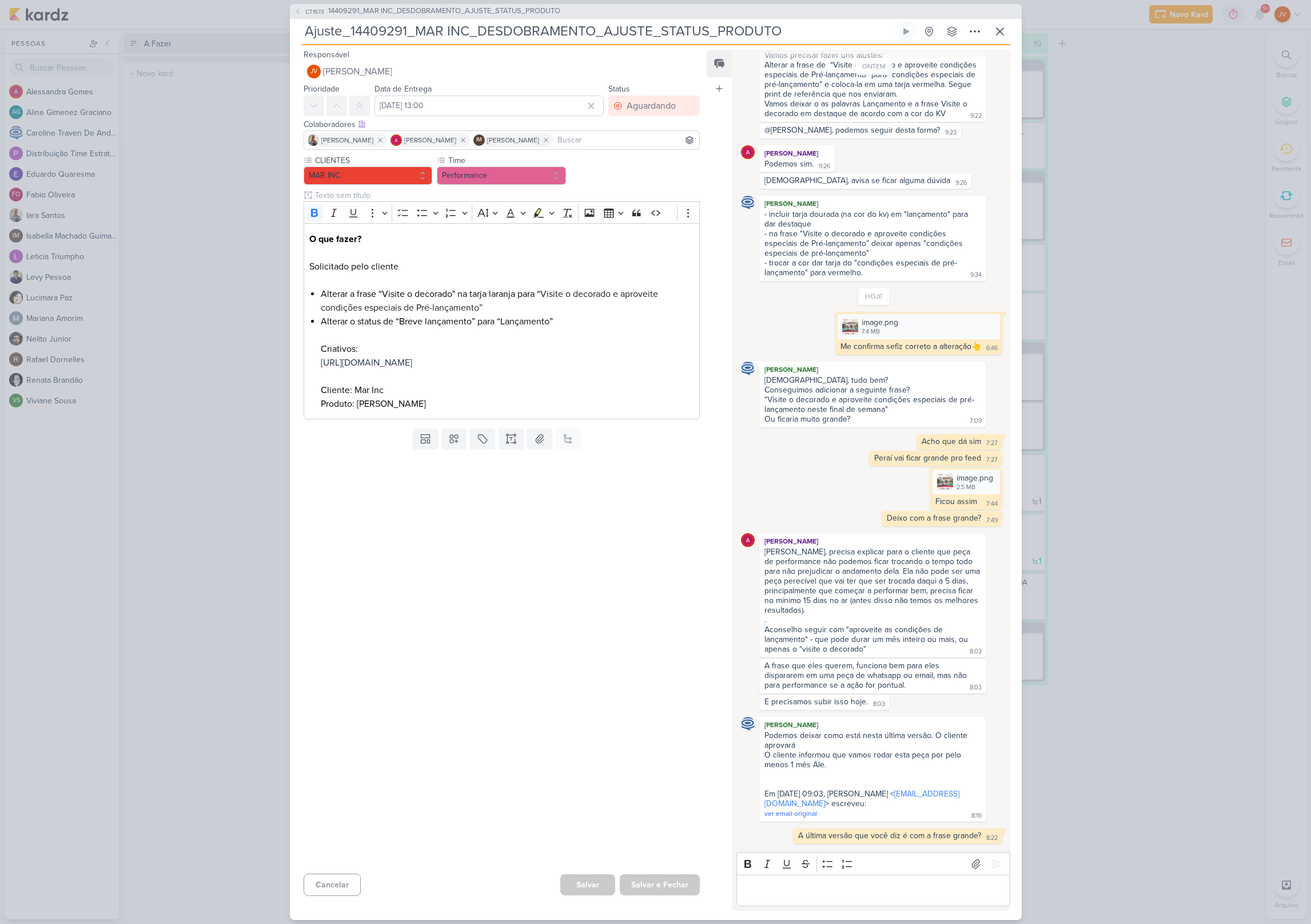
click at [522, 790] on div at bounding box center [498, 661] width 415 height 415
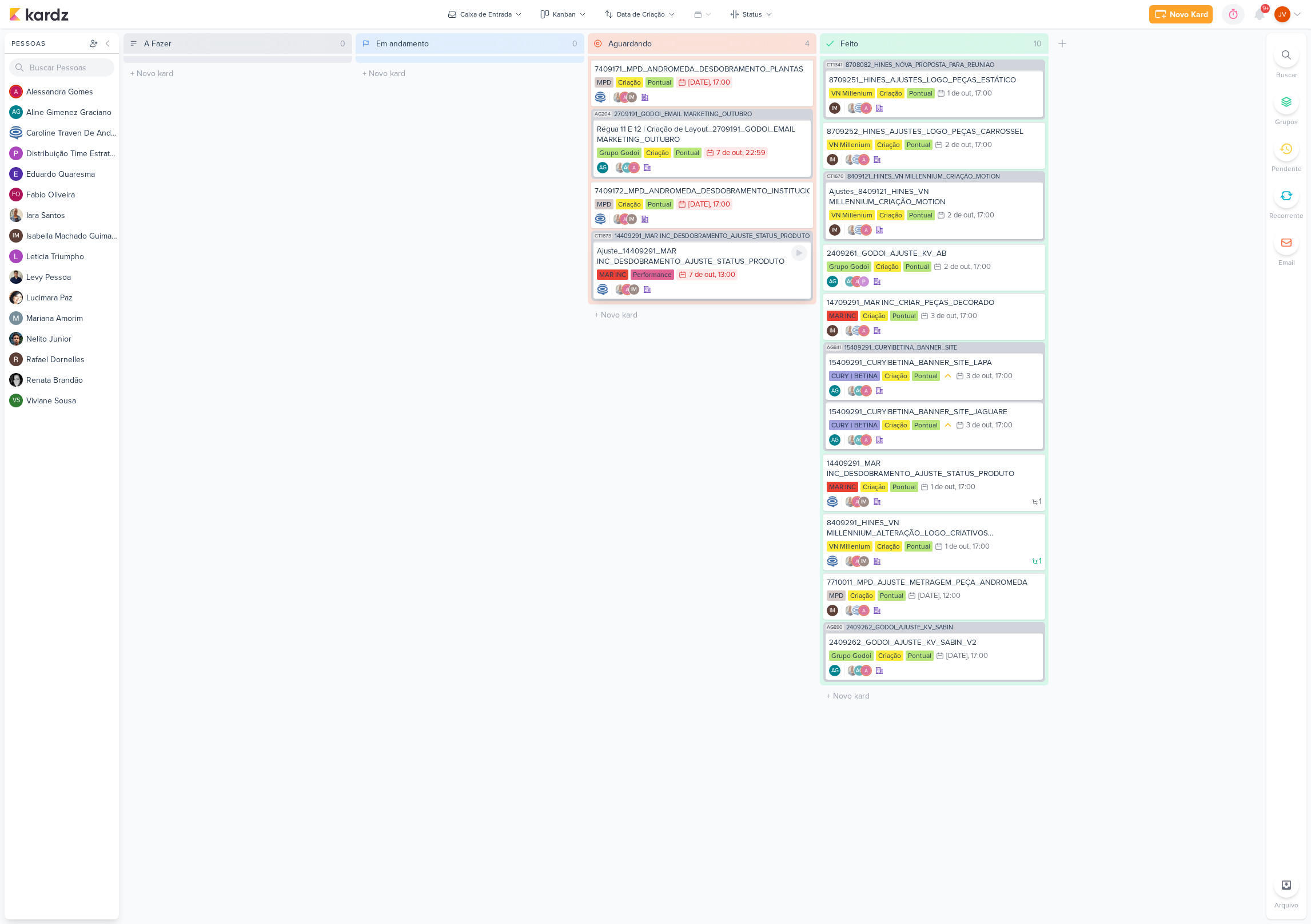
click at [742, 260] on div "Ajuste_14409291_MAR INC_DESDOBRAMENTO_AJUSTE_STATUS_PRODUTO" at bounding box center [702, 256] width 211 height 21
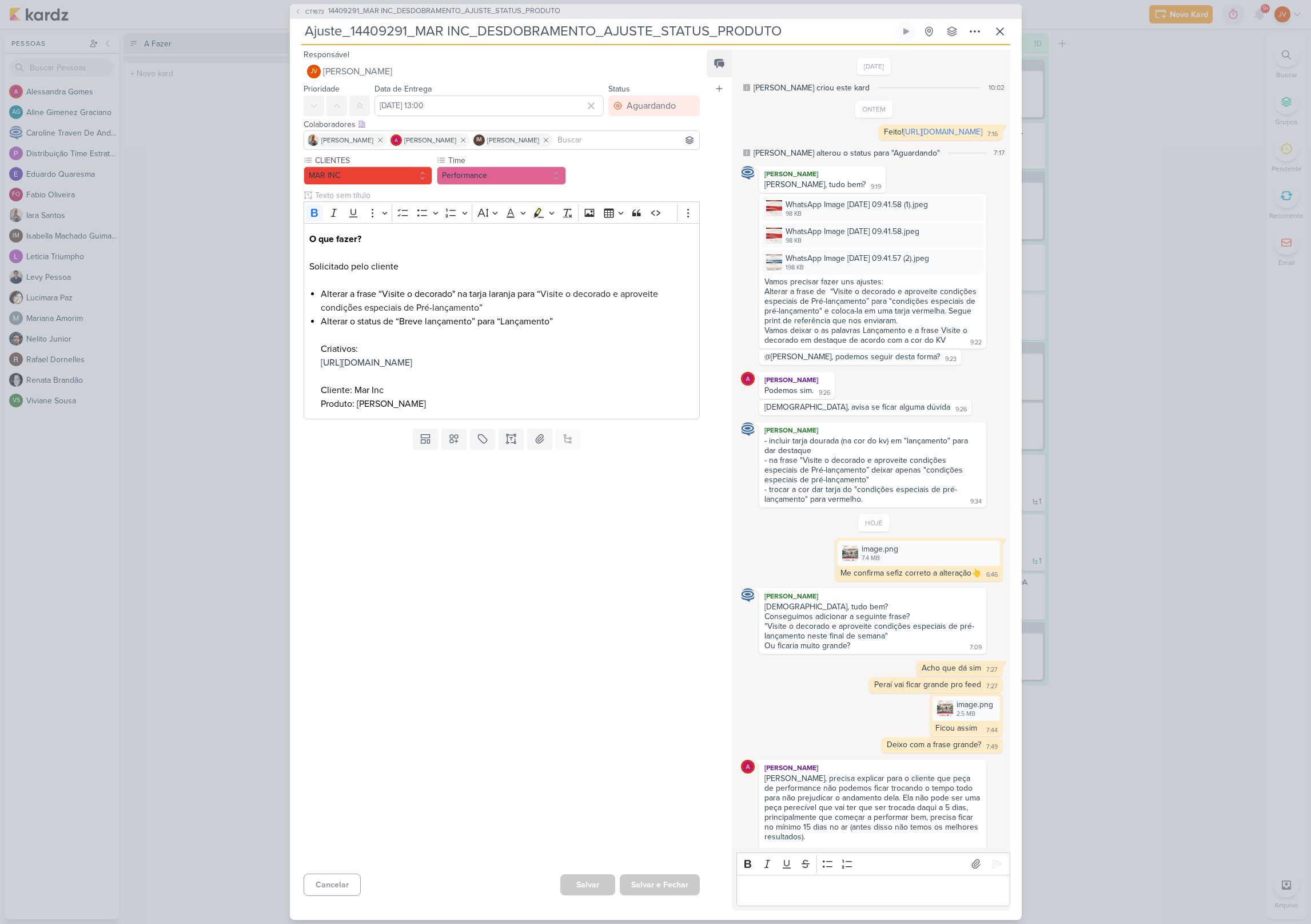
scroll to position [249, 0]
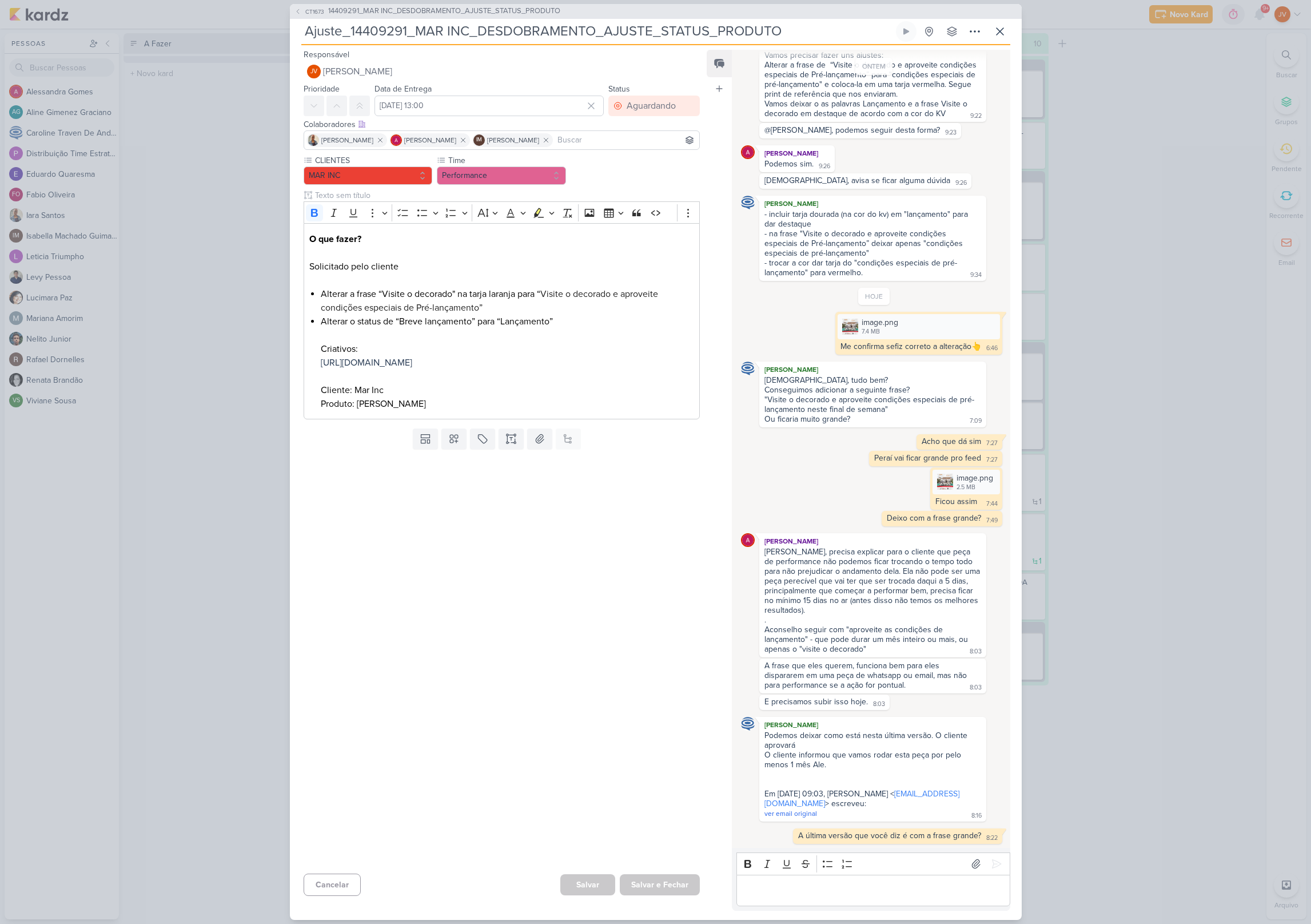
click at [1202, 95] on div "CT1673 14409291_MAR INC_DESDOBRAMENTO_AJUSTE_STATUS_PRODUTO Ajuste_14409291_MAR…" at bounding box center [655, 462] width 1311 height 924
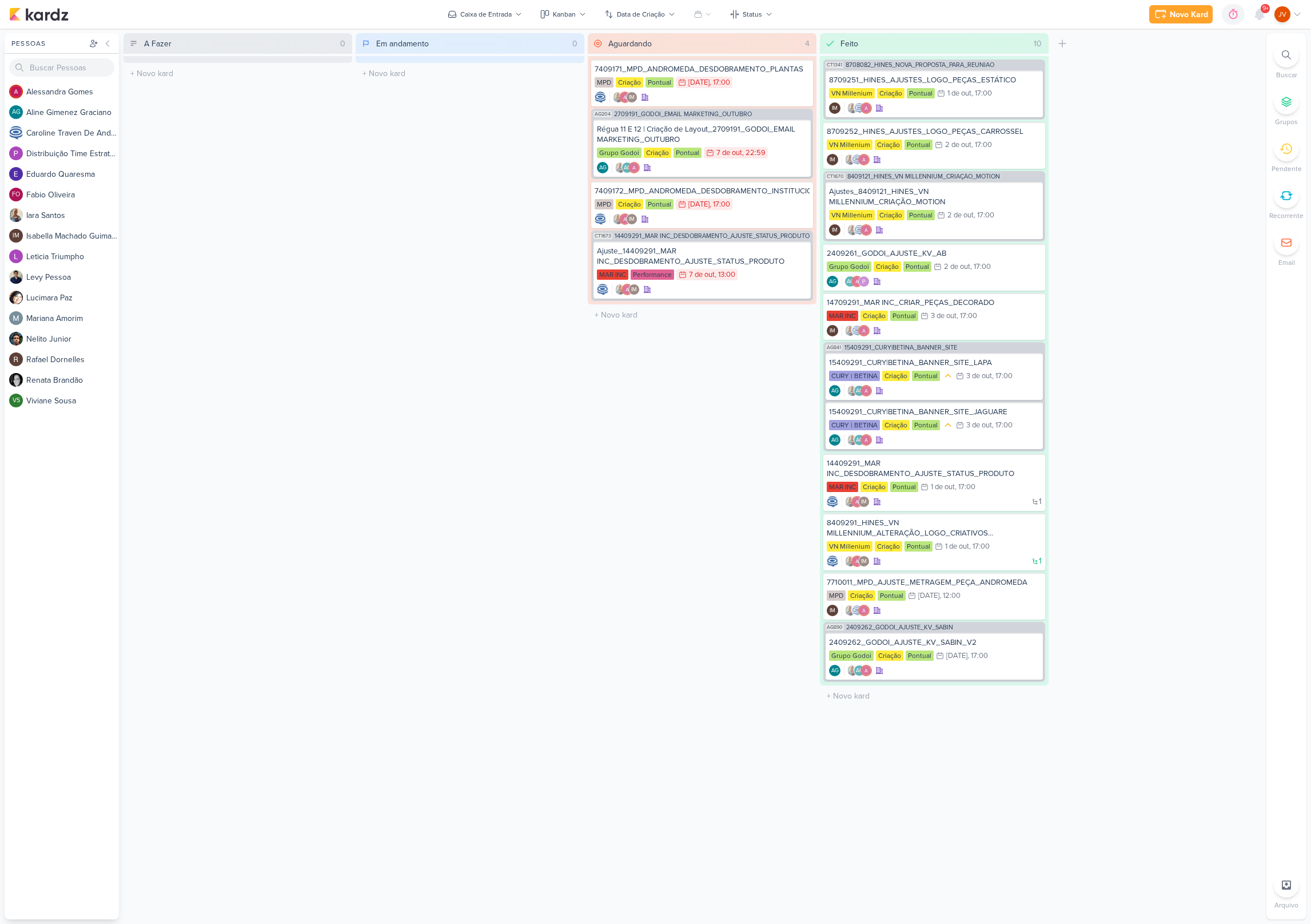
click at [1263, 10] on span "9+" at bounding box center [1266, 9] width 6 height 10
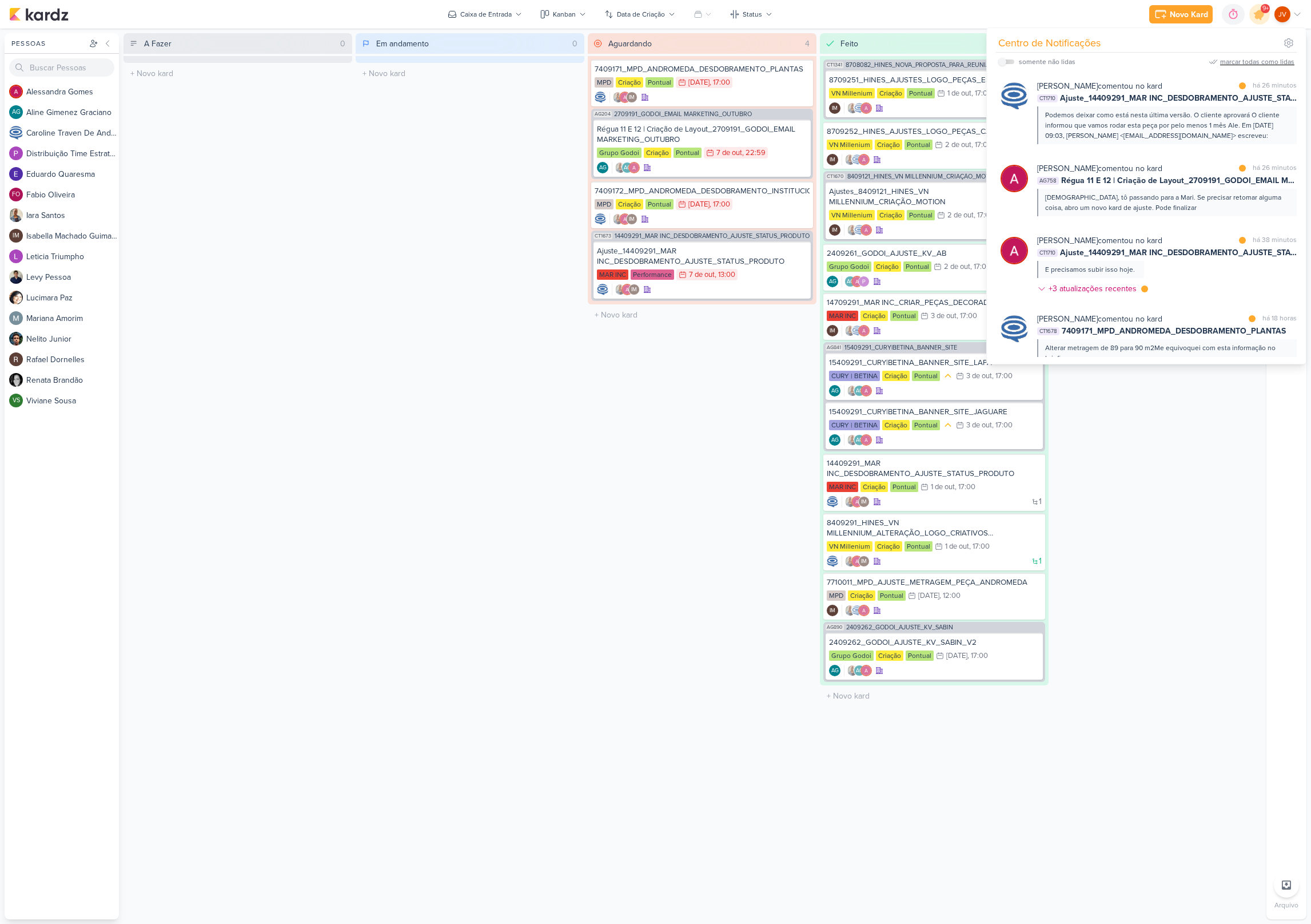
click at [1247, 62] on div "marcar todas como lidas" at bounding box center [1257, 61] width 74 height 10
click at [586, 444] on div "A Fazer 0 Mover Para Esquerda Mover Para Direita [GEOGRAPHIC_DATA] O título do …" at bounding box center [692, 476] width 1138 height 886
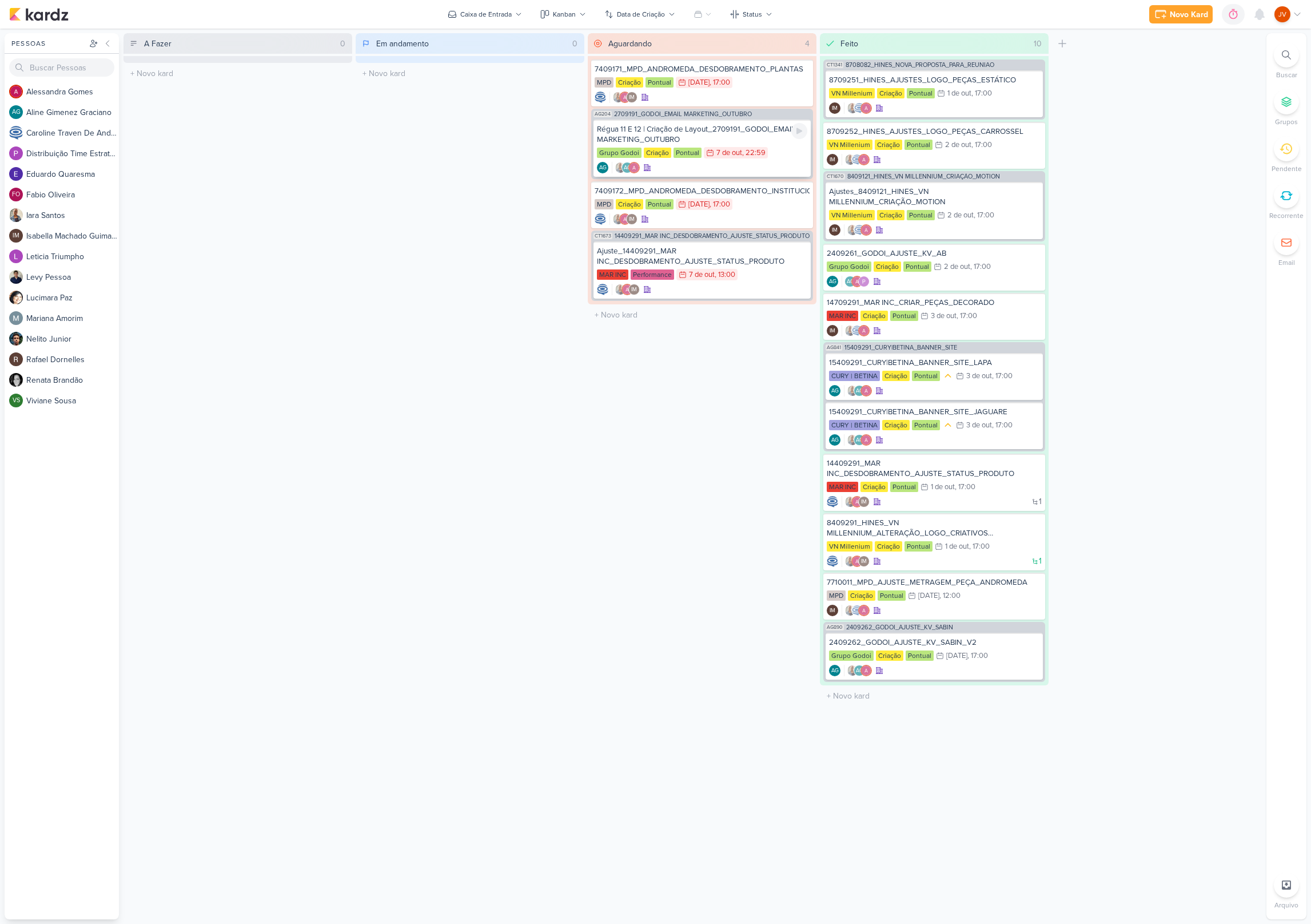
click at [726, 130] on div "Régua 11 E 12 | Criação de Layout_2709191_GODOI_EMAIL MARKETING_OUTUBRO" at bounding box center [702, 134] width 211 height 21
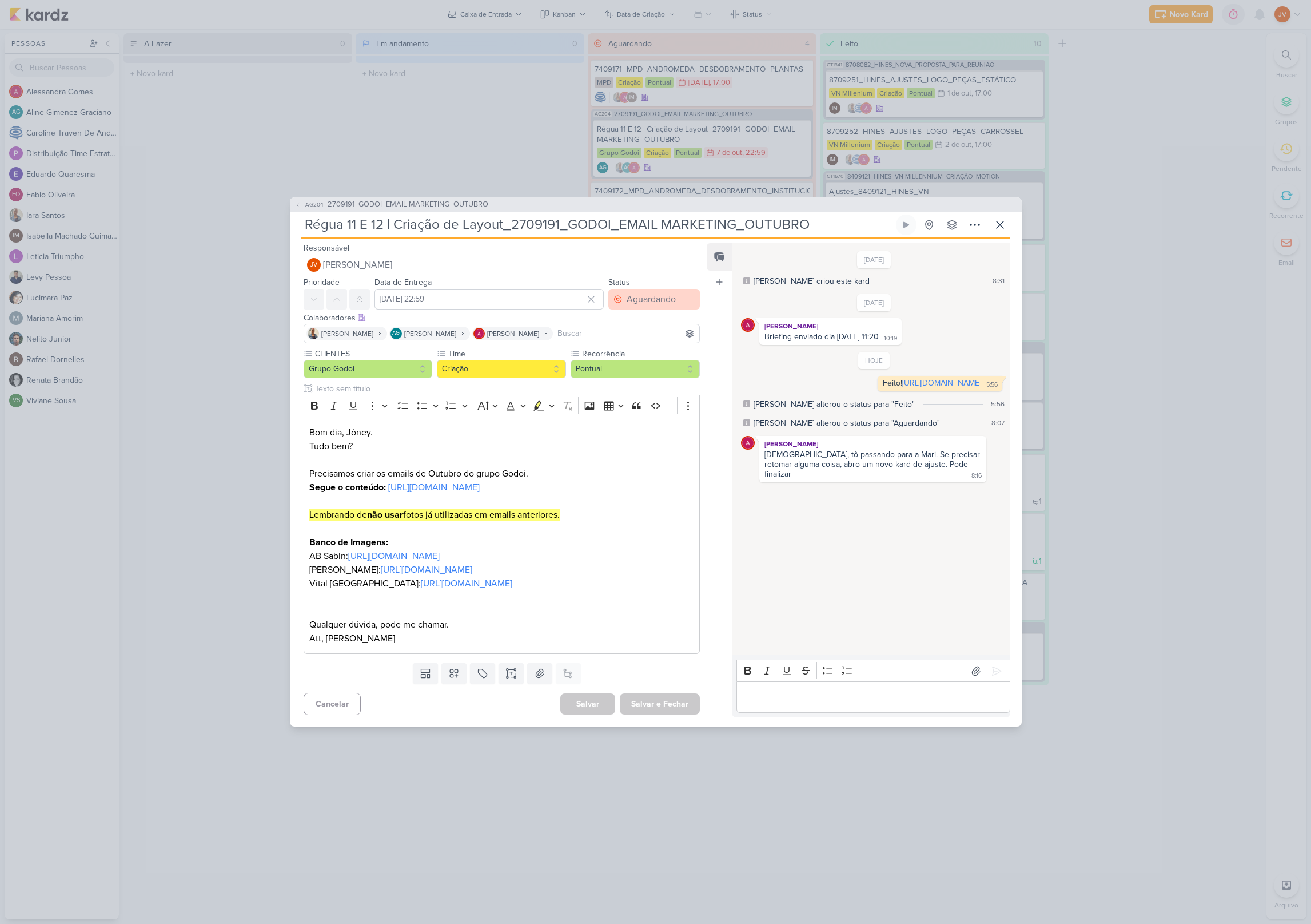
click at [660, 293] on div "Aguardando" at bounding box center [651, 299] width 49 height 14
click at [629, 376] on div "Feito" at bounding box center [629, 382] width 17 height 12
click at [648, 714] on button "Salvar e Fechar" at bounding box center [660, 704] width 80 height 21
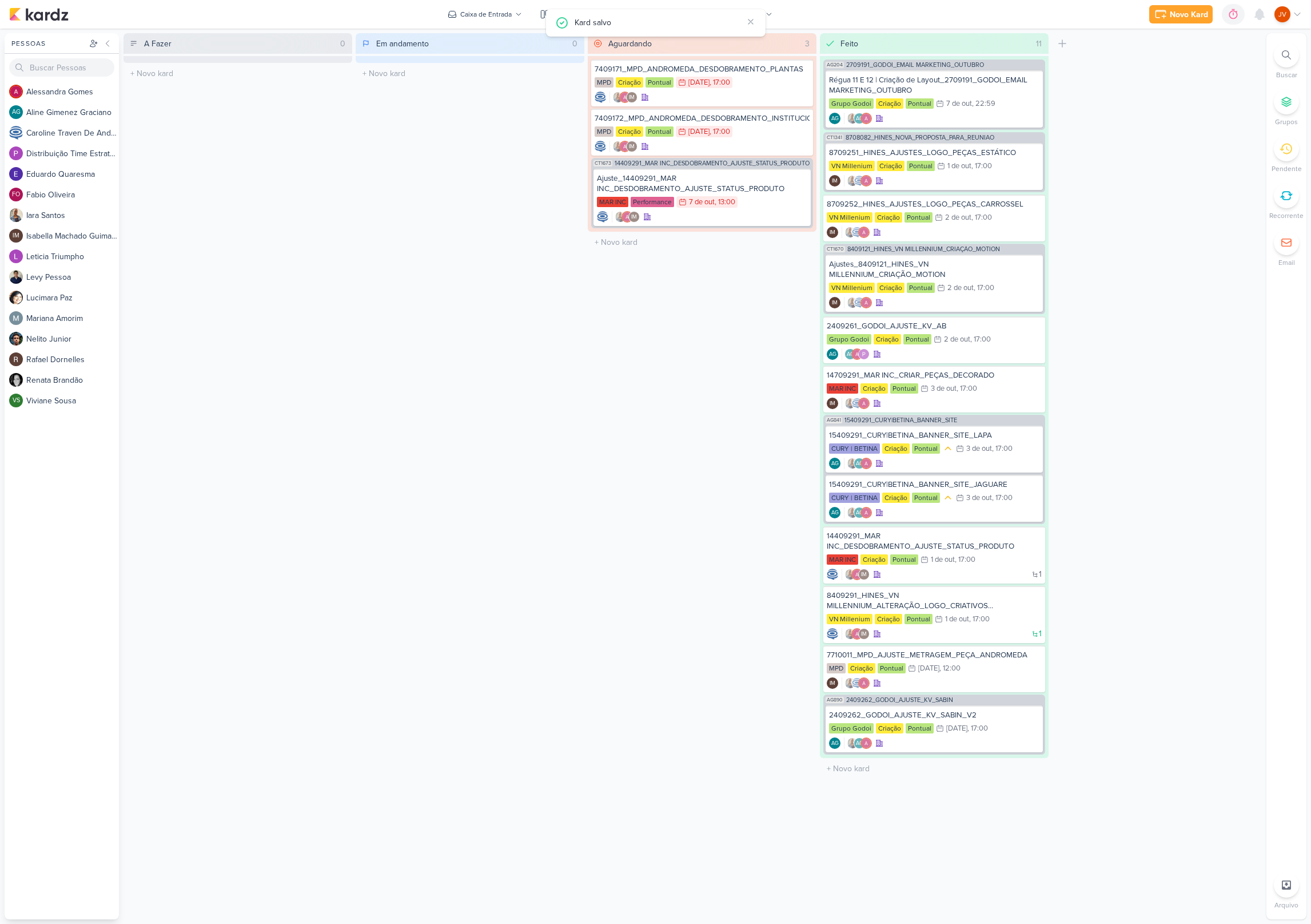
click at [632, 636] on div "Aguardando 3 Mover Para Esquerda Mover Para Direita [GEOGRAPHIC_DATA] 7409171_M…" at bounding box center [702, 476] width 229 height 886
click at [649, 483] on div "Aguardando 3 Mover Para Esquerda Mover Para Direita [GEOGRAPHIC_DATA] 7409171_M…" at bounding box center [702, 476] width 229 height 886
click at [741, 185] on div "Ajuste_14409291_MAR INC_DESDOBRAMENTO_AJUSTE_STATUS_PRODUTO" at bounding box center [702, 184] width 211 height 21
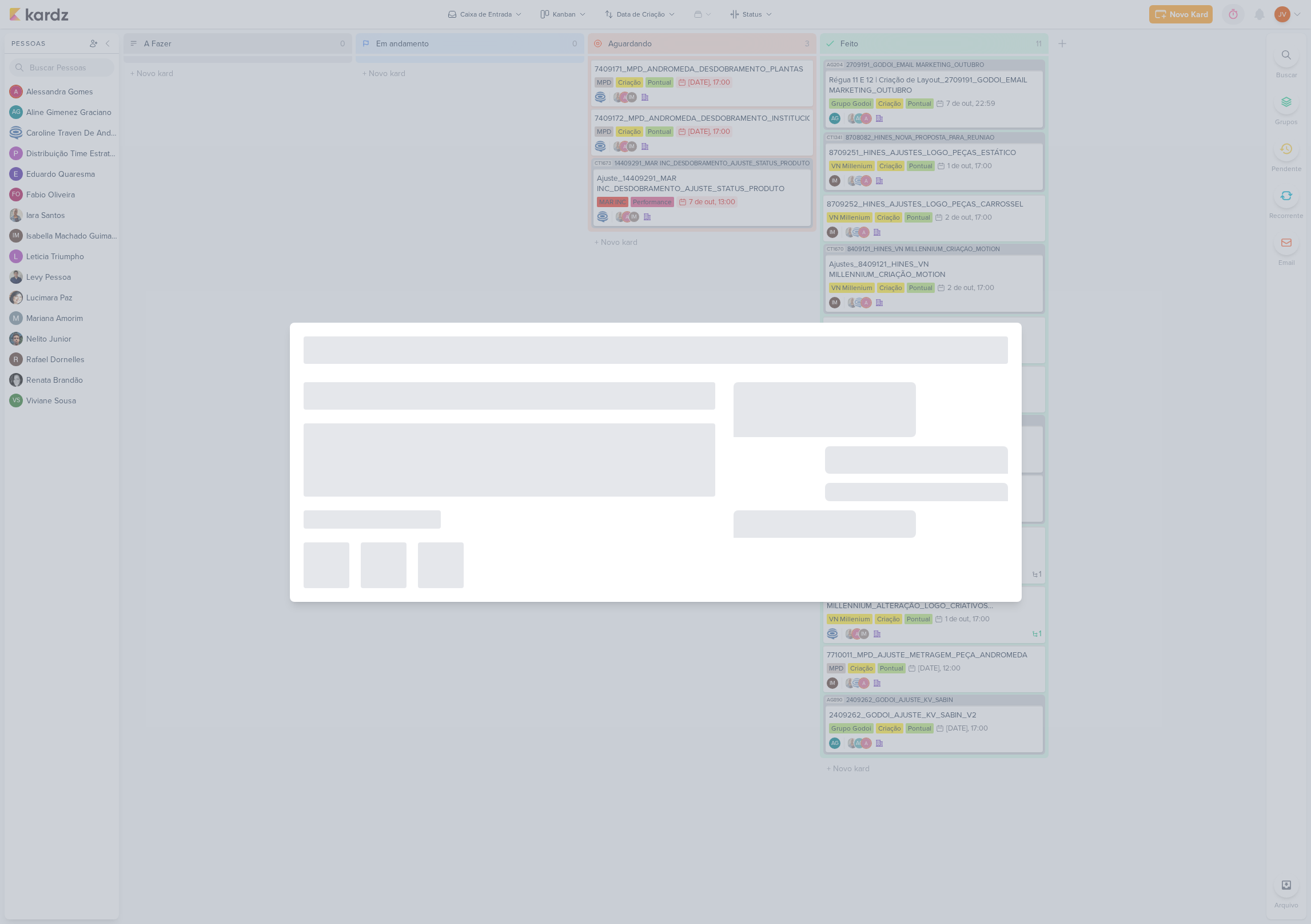
type input "Ajuste_14409291_MAR INC_DESDOBRAMENTO_AJUSTE_STATUS_PRODUTO"
type input "[DATE] 13:00"
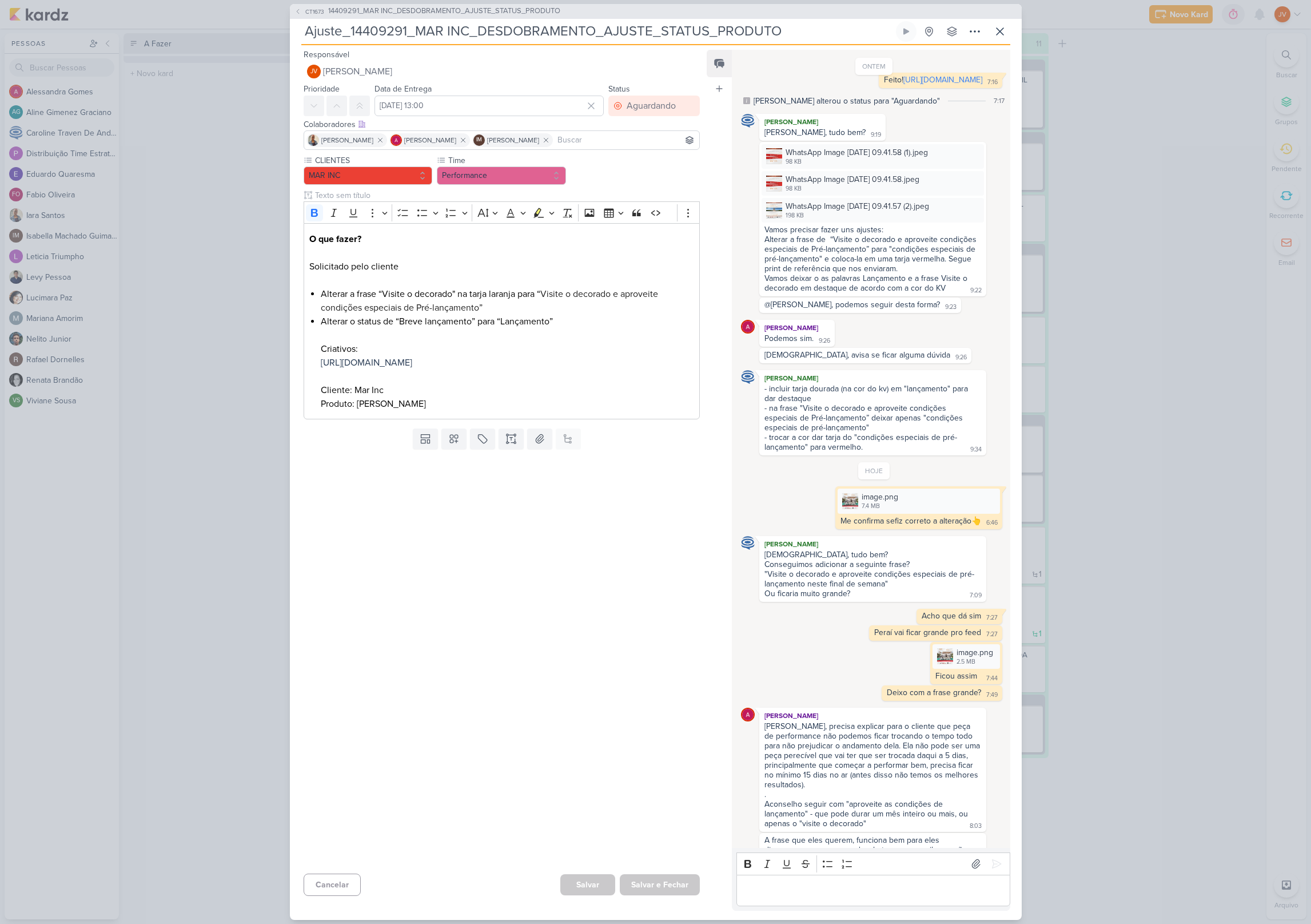
scroll to position [0, 0]
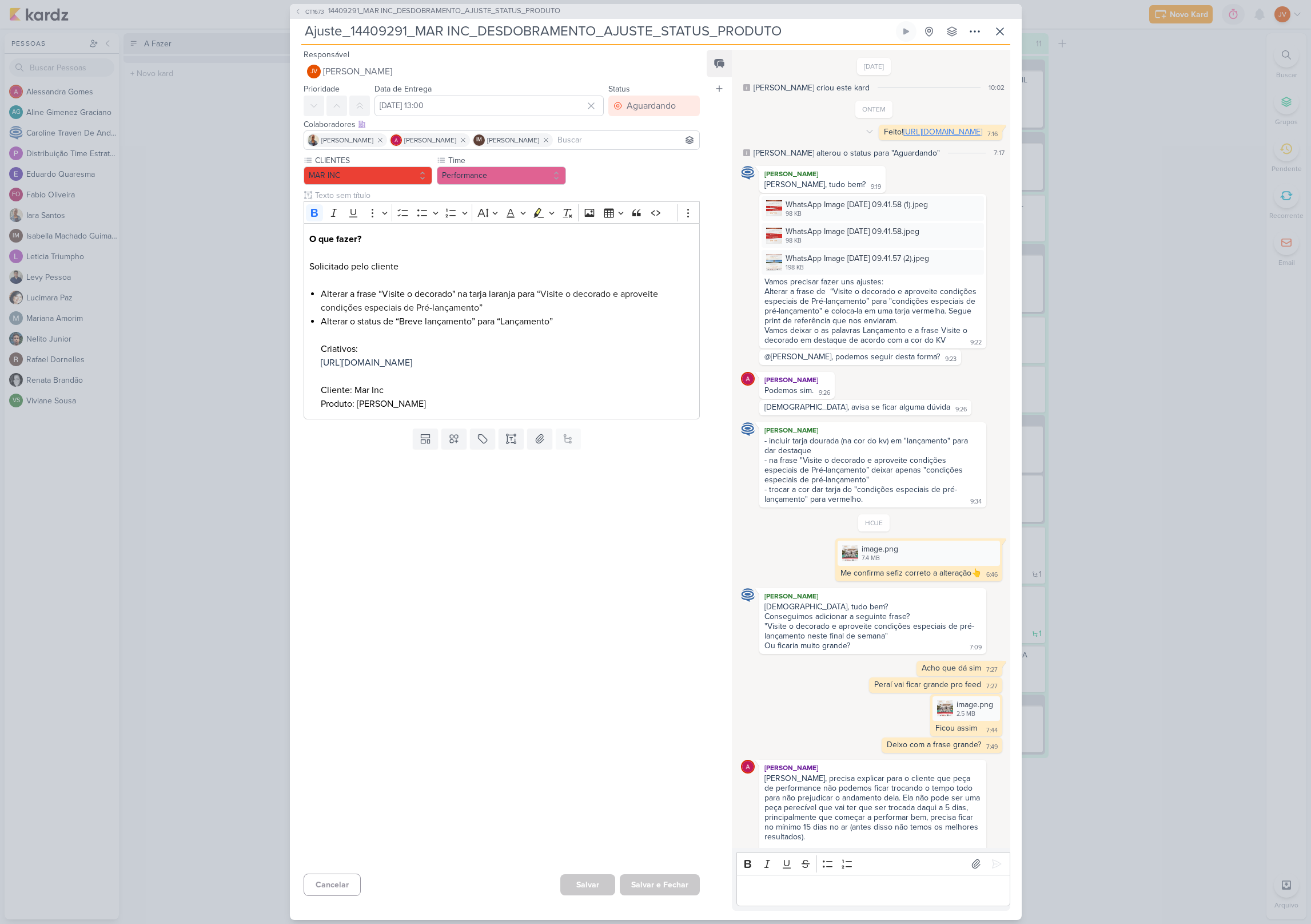
drag, startPoint x: 913, startPoint y: 149, endPoint x: 790, endPoint y: 139, distance: 123.4
click at [879, 140] on div "Feito! [URL][DOMAIN_NAME] 7:16 7:16" at bounding box center [940, 132] width 123 height 15
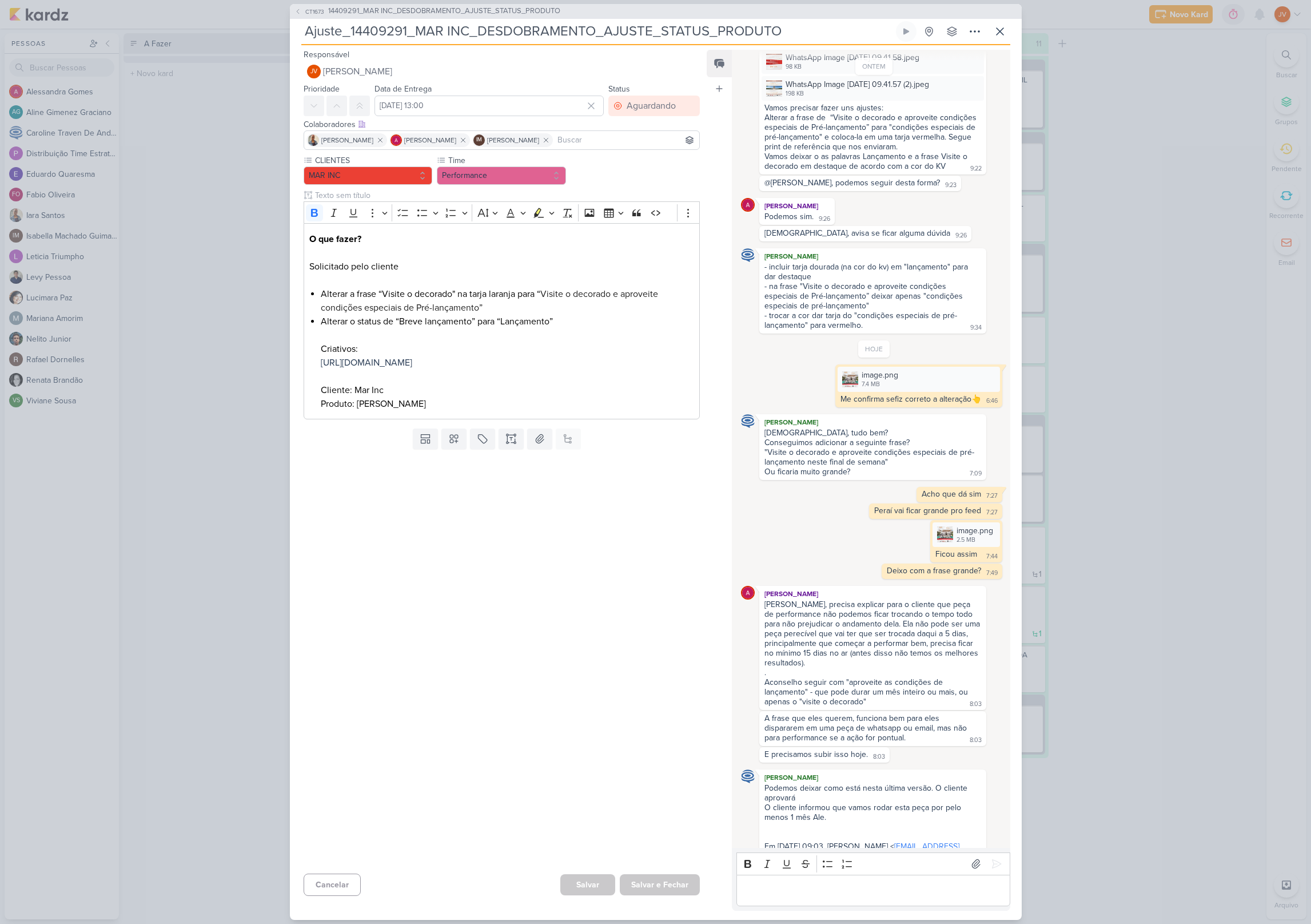
scroll to position [249, 0]
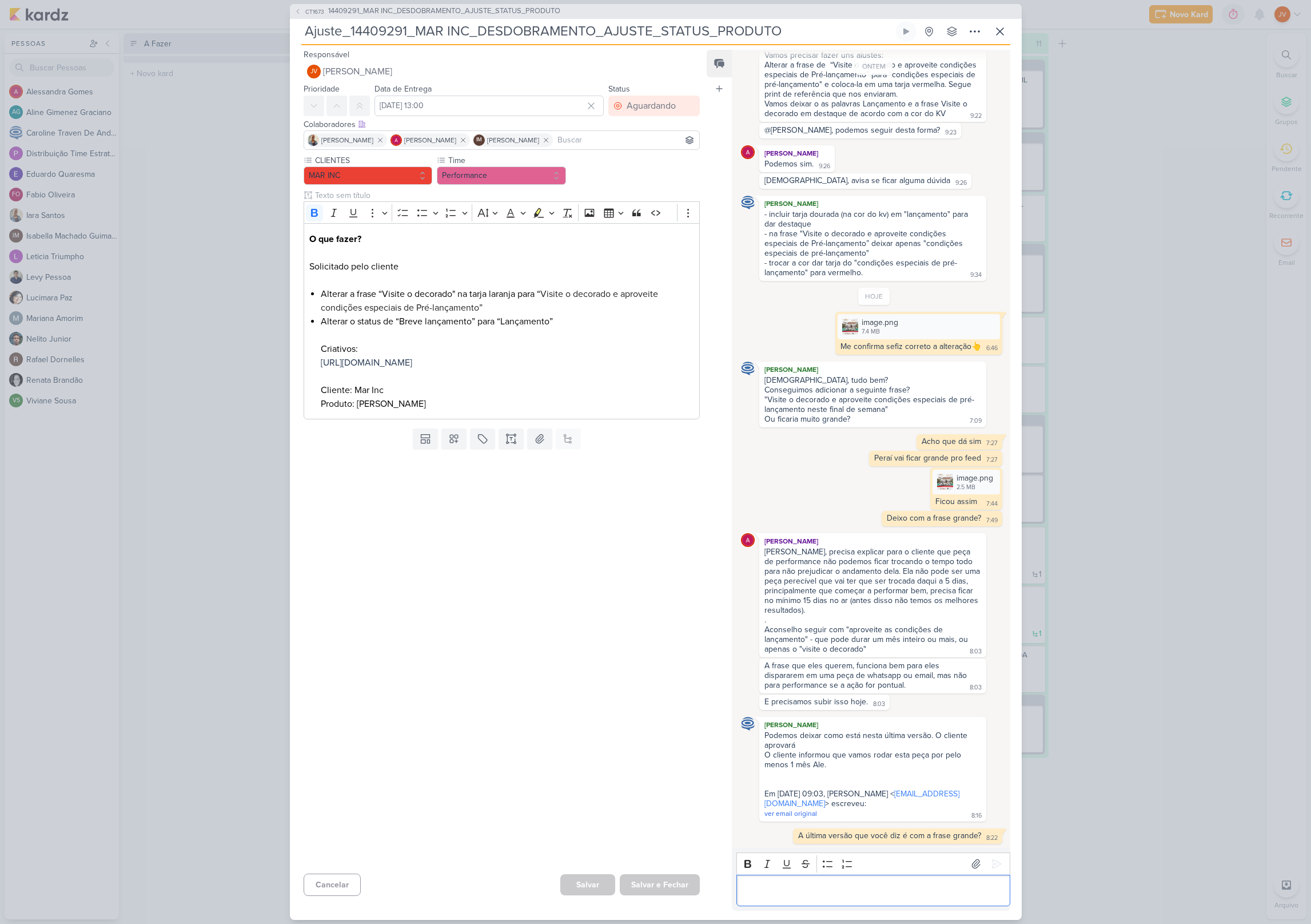
click at [783, 891] on p "Editor editing area: main" at bounding box center [873, 889] width 262 height 14
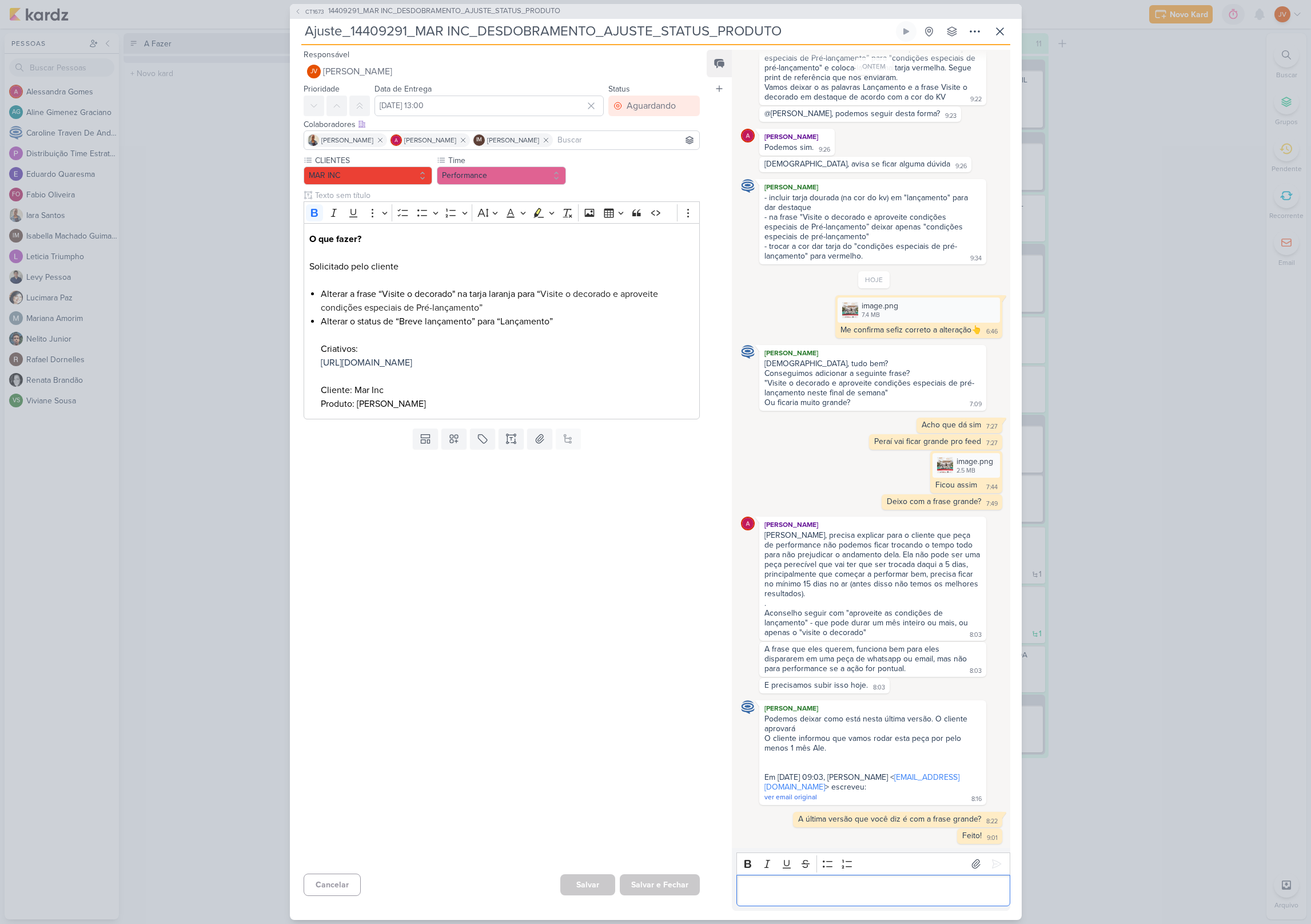
scroll to position [279, 0]
click at [991, 858] on icon at bounding box center [996, 864] width 11 height 11
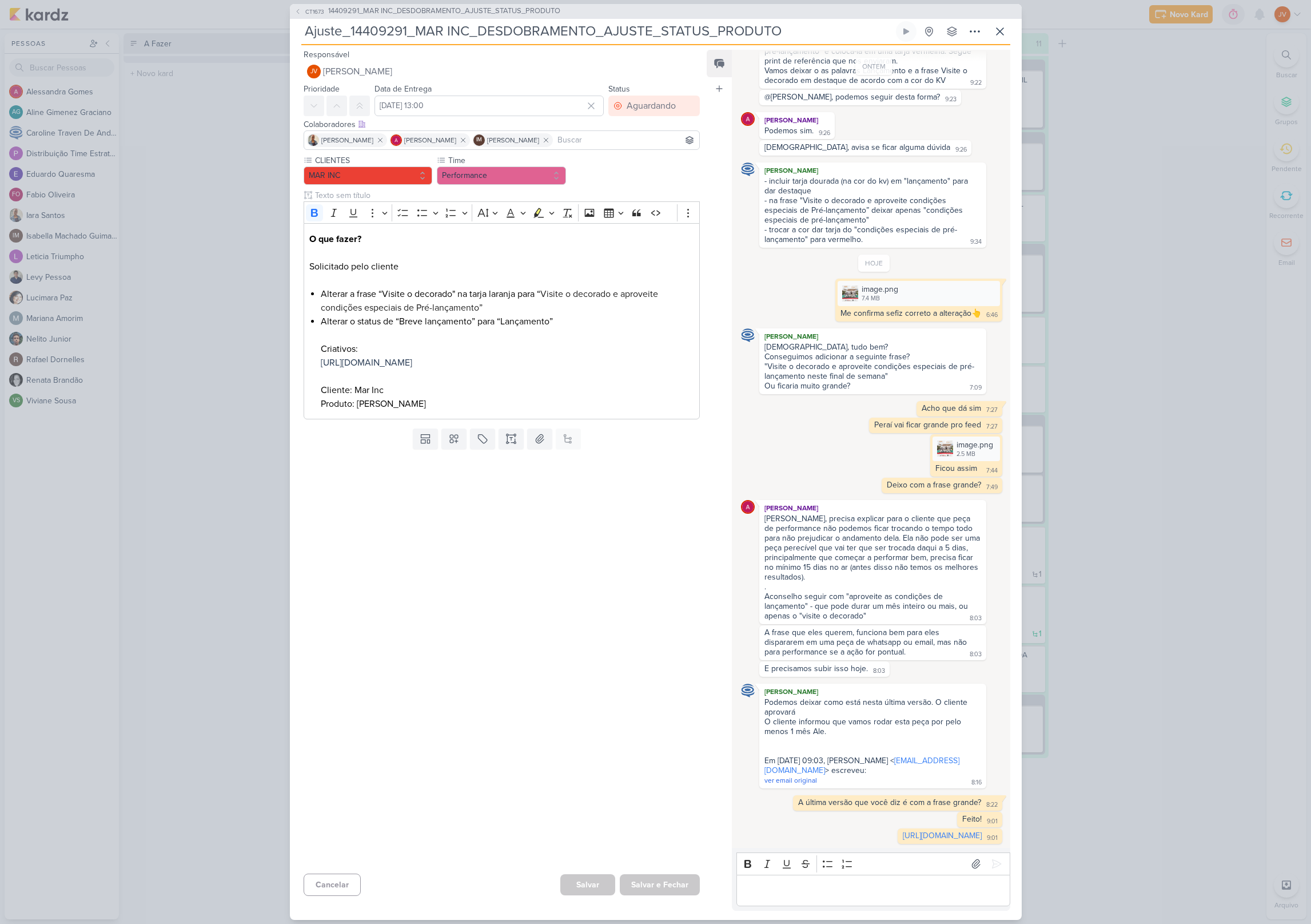
scroll to position [292, 0]
click at [996, 36] on icon at bounding box center [999, 31] width 14 height 14
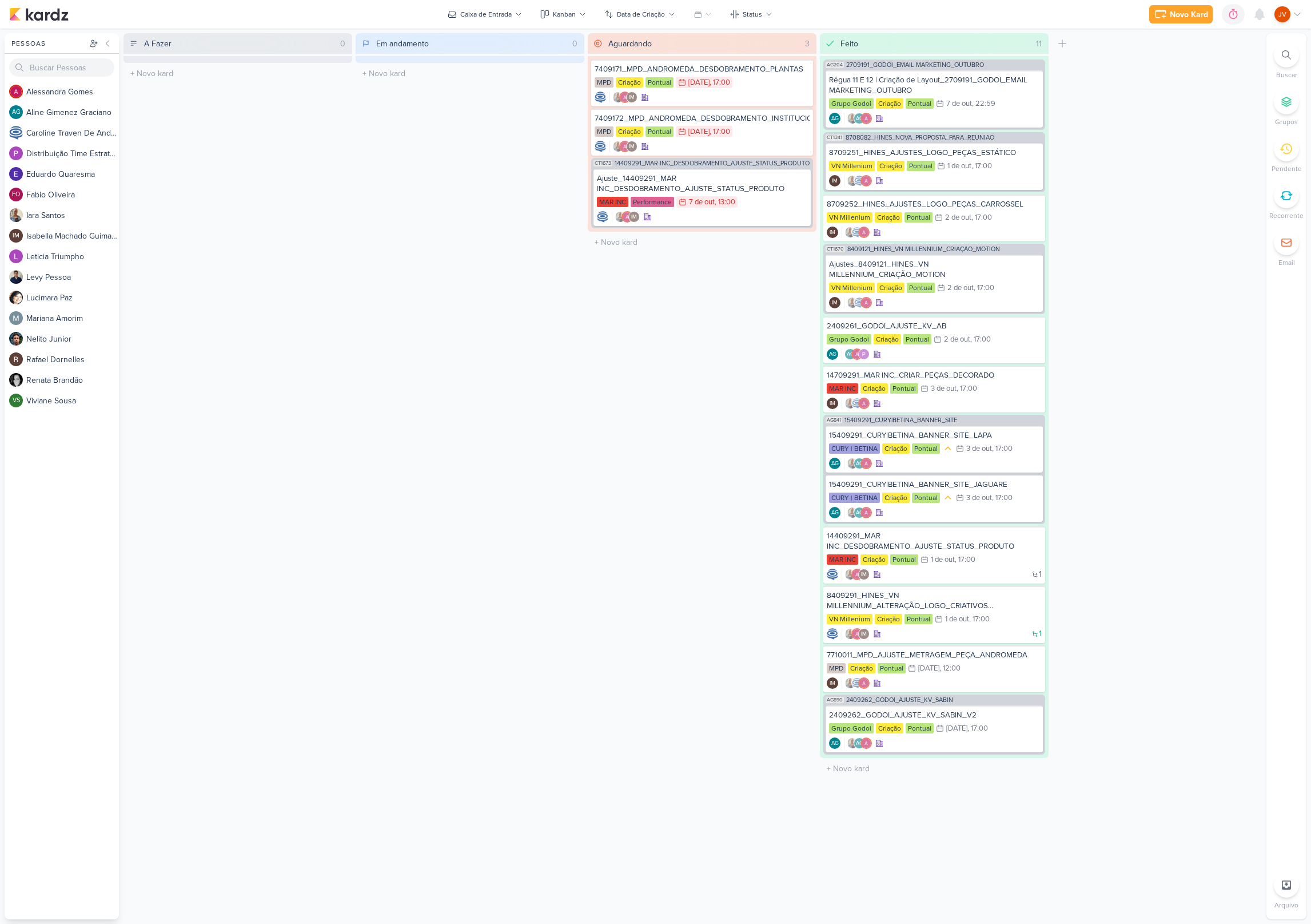
click at [1212, 385] on div "A Fazer 0 Mover Para Esquerda Mover Para Direita [GEOGRAPHIC_DATA] O título do …" at bounding box center [692, 476] width 1138 height 886
